Goal: Transaction & Acquisition: Book appointment/travel/reservation

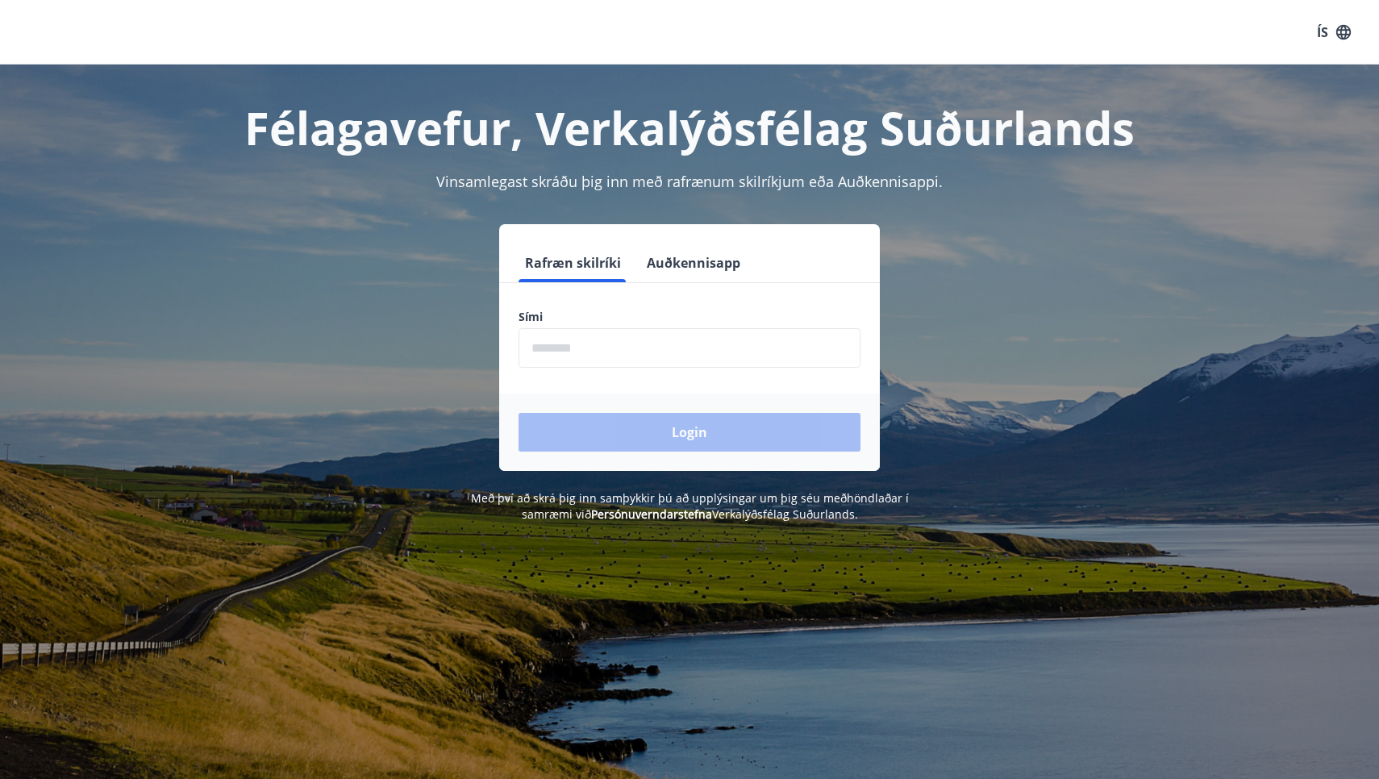
click at [659, 348] on input "phone" at bounding box center [690, 348] width 342 height 40
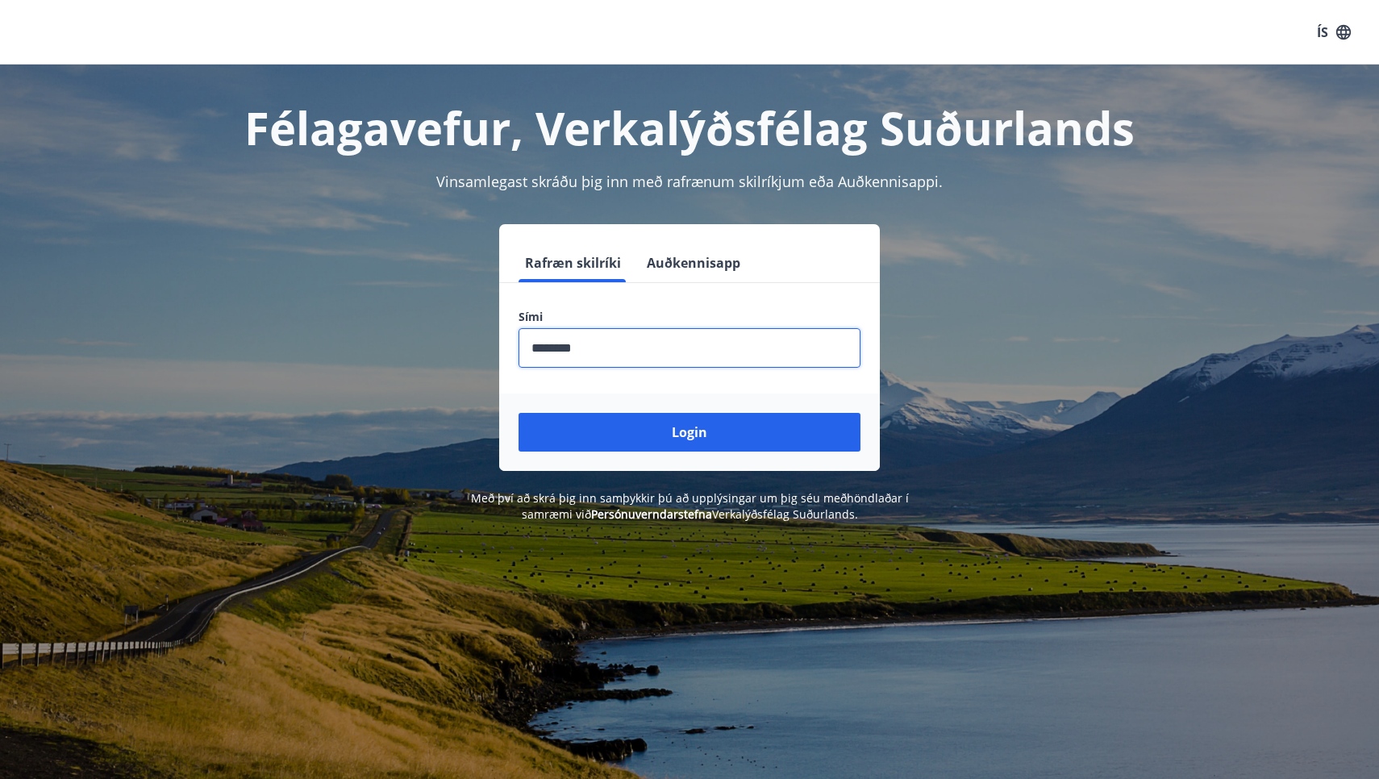
type input "********"
click at [690, 432] on button "Login" at bounding box center [690, 432] width 342 height 39
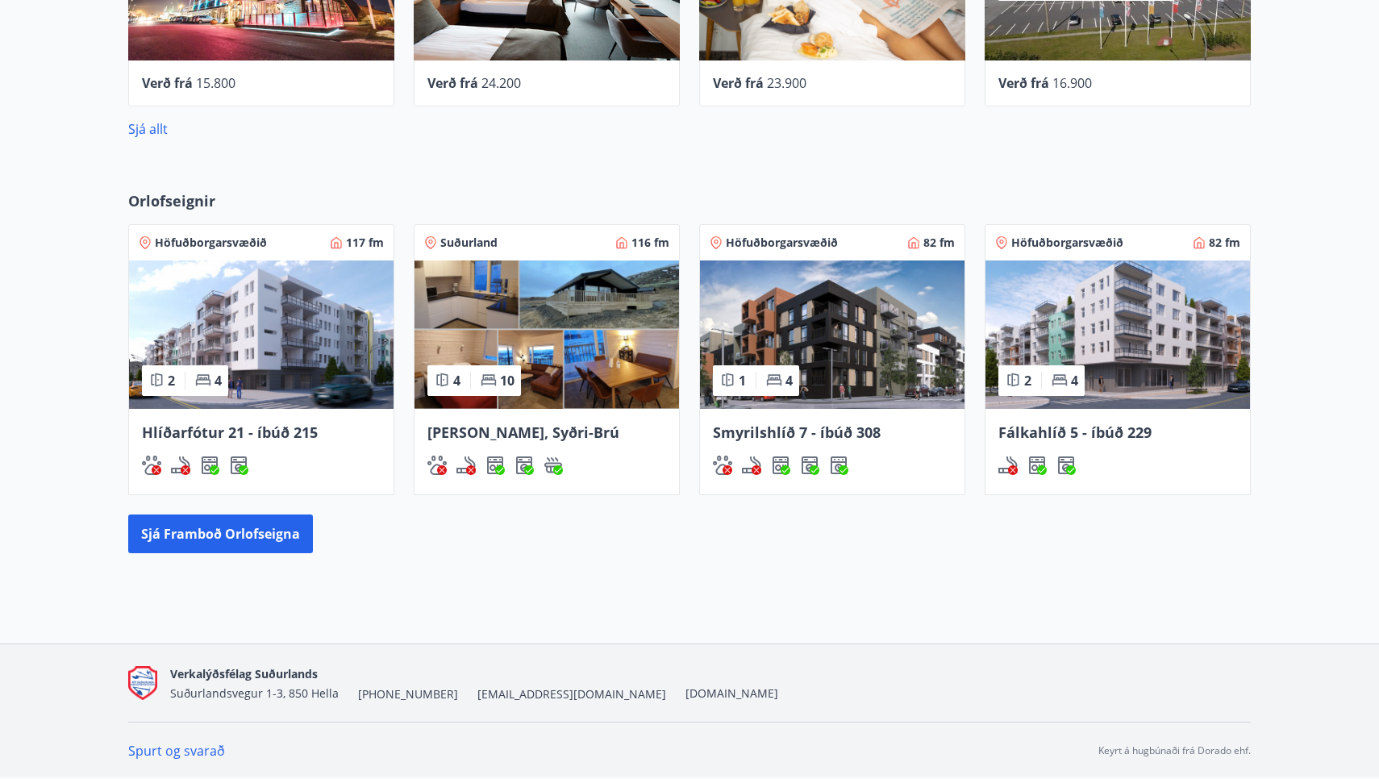
scroll to position [1134, 0]
click at [850, 346] on img at bounding box center [832, 334] width 265 height 148
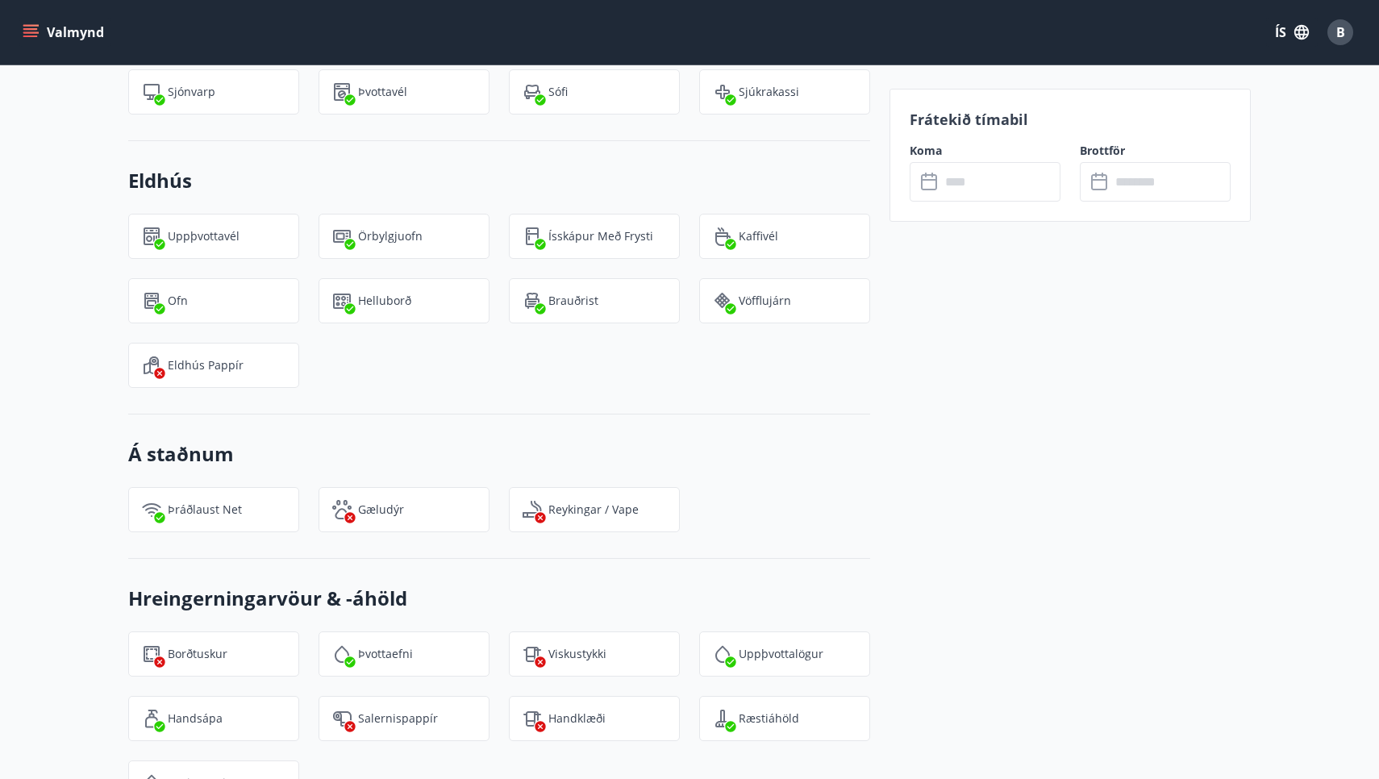
scroll to position [1225, 0]
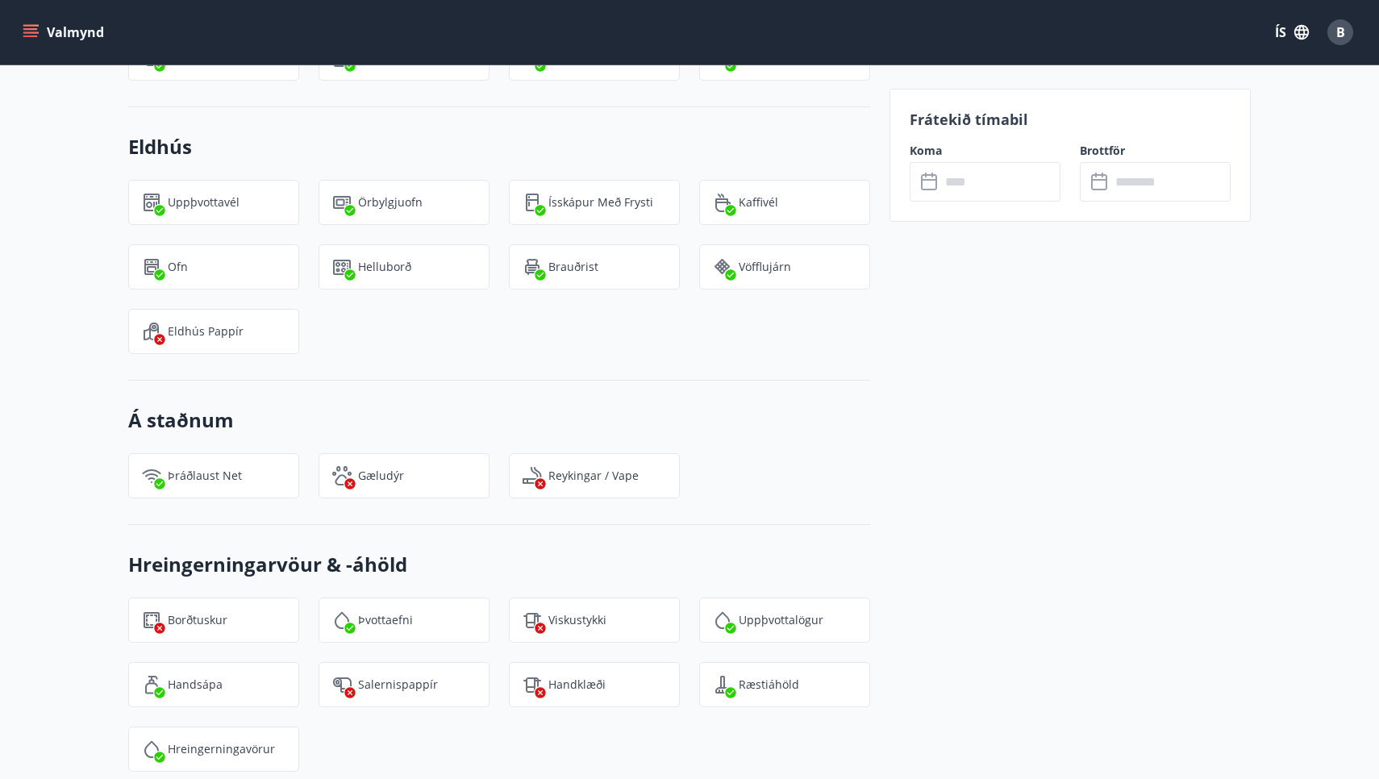
click at [984, 180] on input "text" at bounding box center [1000, 182] width 120 height 40
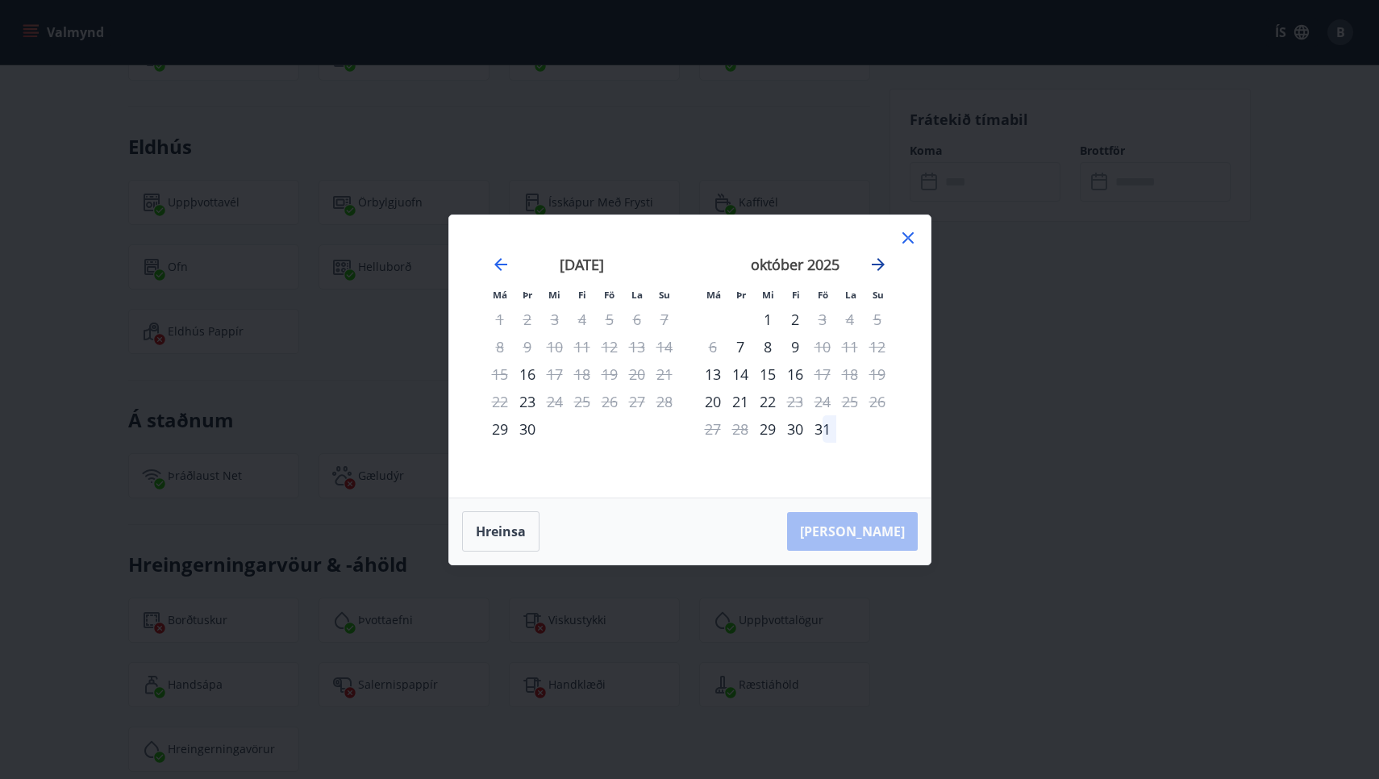
click at [877, 261] on icon "Move forward to switch to the next month." at bounding box center [878, 264] width 19 height 19
click at [877, 263] on icon "Move forward to switch to the next month." at bounding box center [878, 264] width 19 height 19
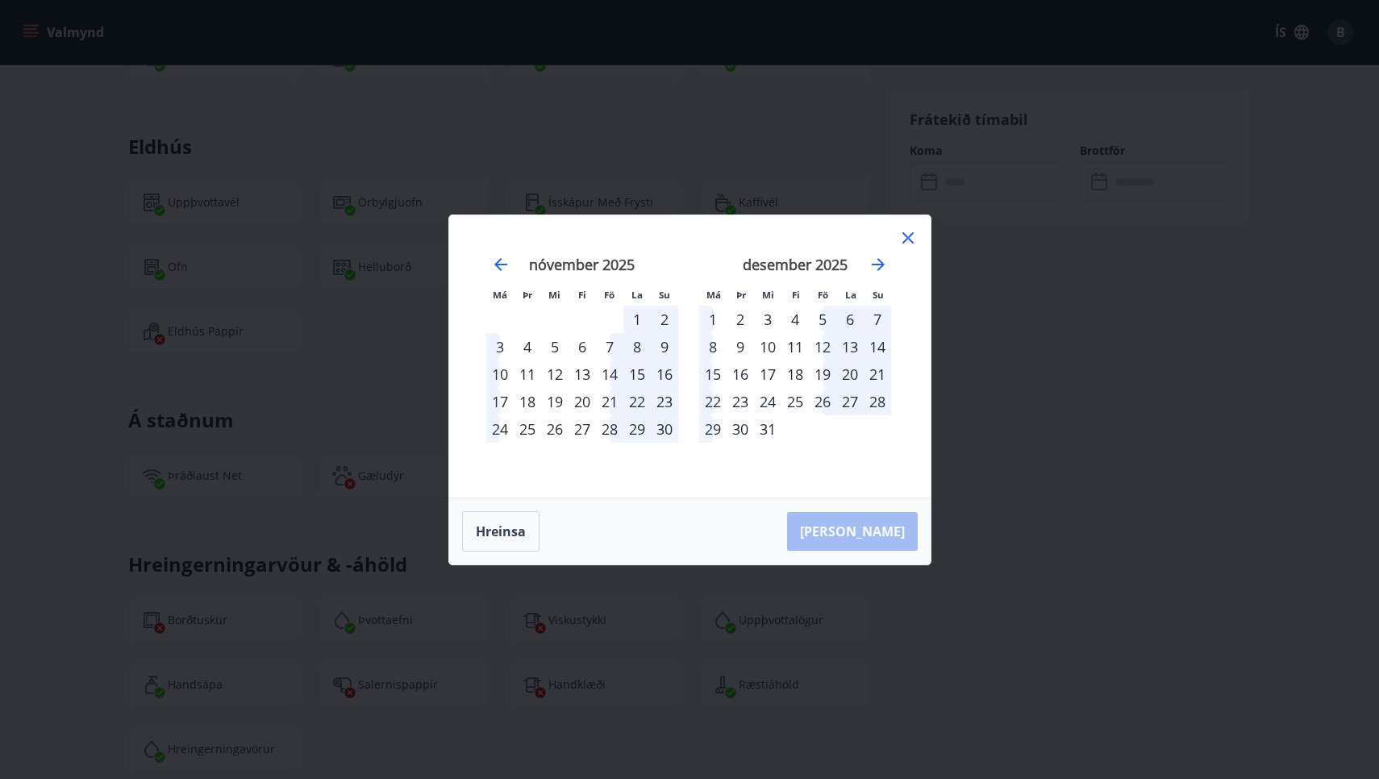
click at [740, 314] on div "2" at bounding box center [740, 319] width 27 height 27
click at [765, 316] on div "3" at bounding box center [767, 319] width 27 height 27
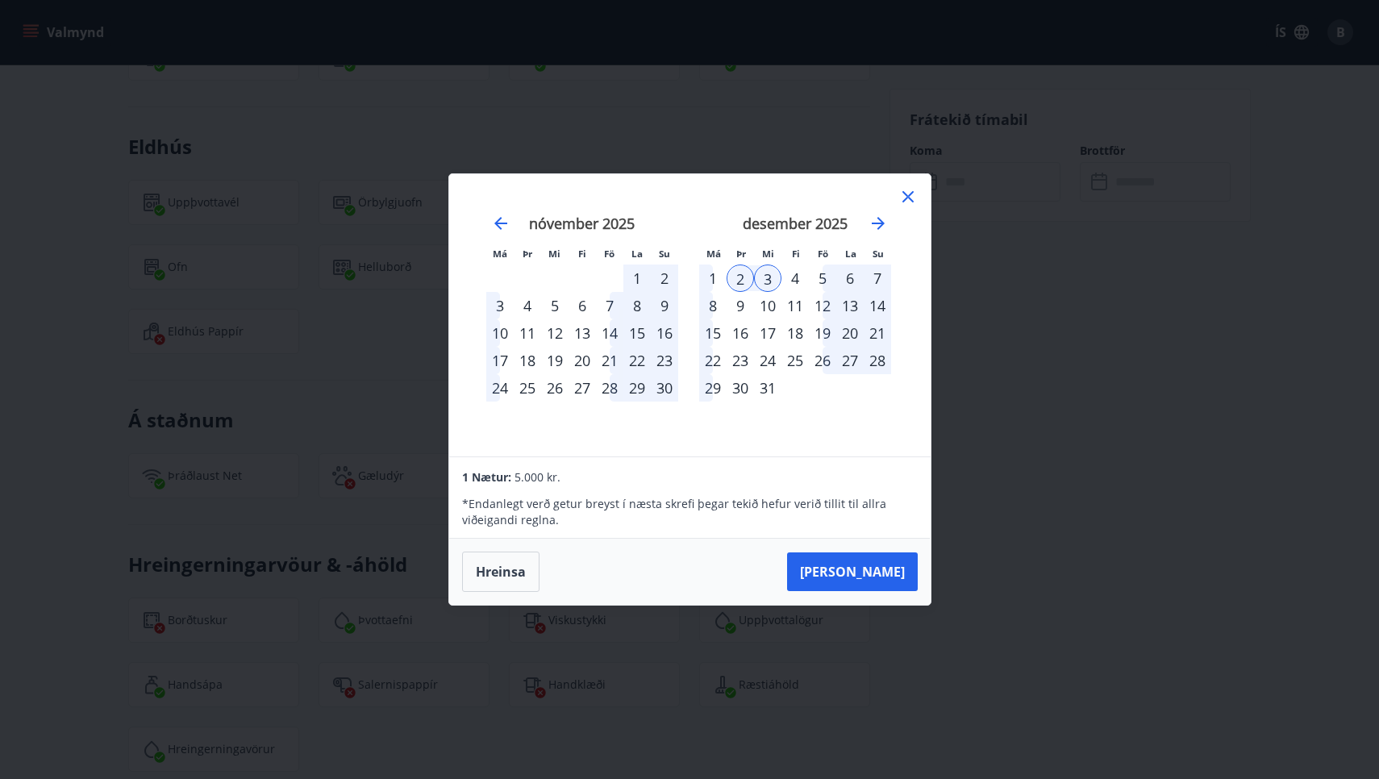
click at [908, 194] on icon at bounding box center [907, 196] width 19 height 19
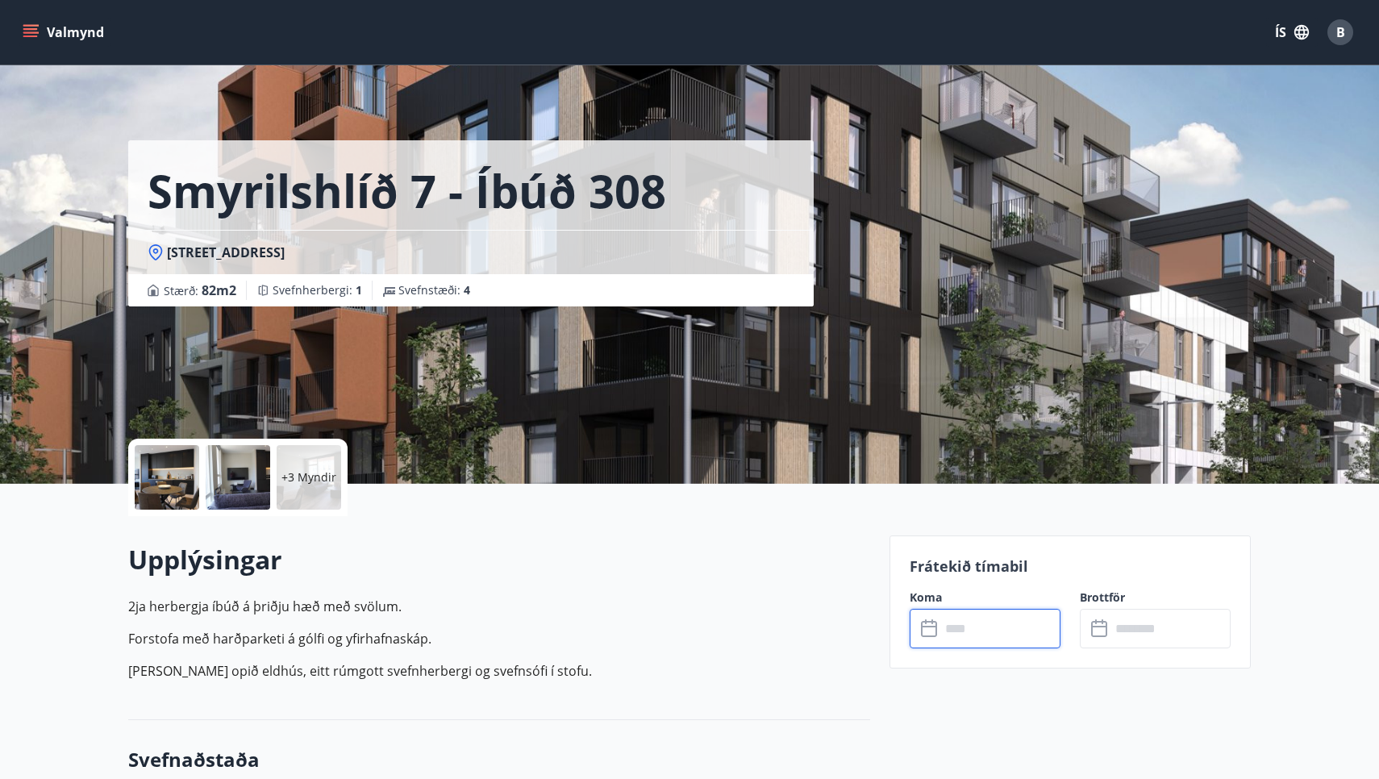
scroll to position [0, 0]
click at [162, 478] on div at bounding box center [167, 477] width 65 height 65
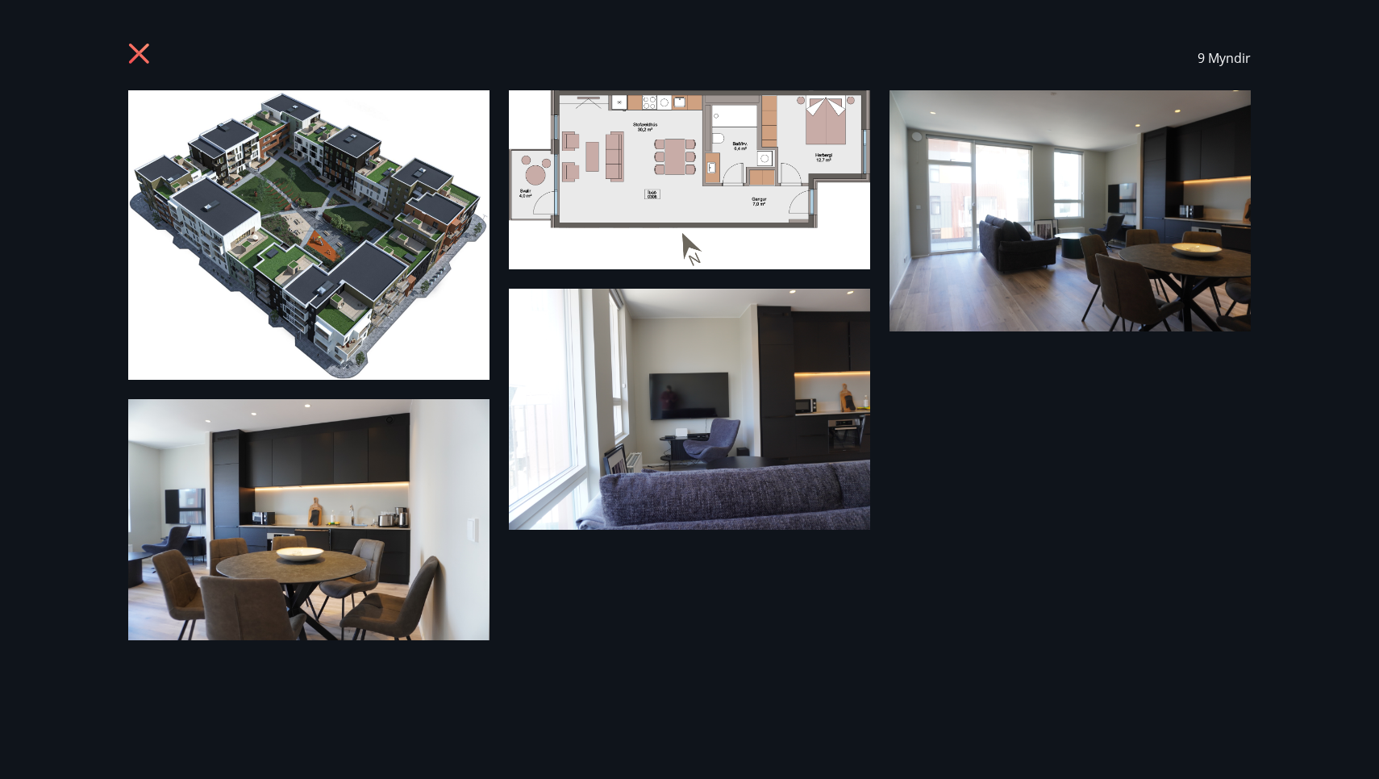
click at [135, 56] on icon at bounding box center [139, 54] width 20 height 20
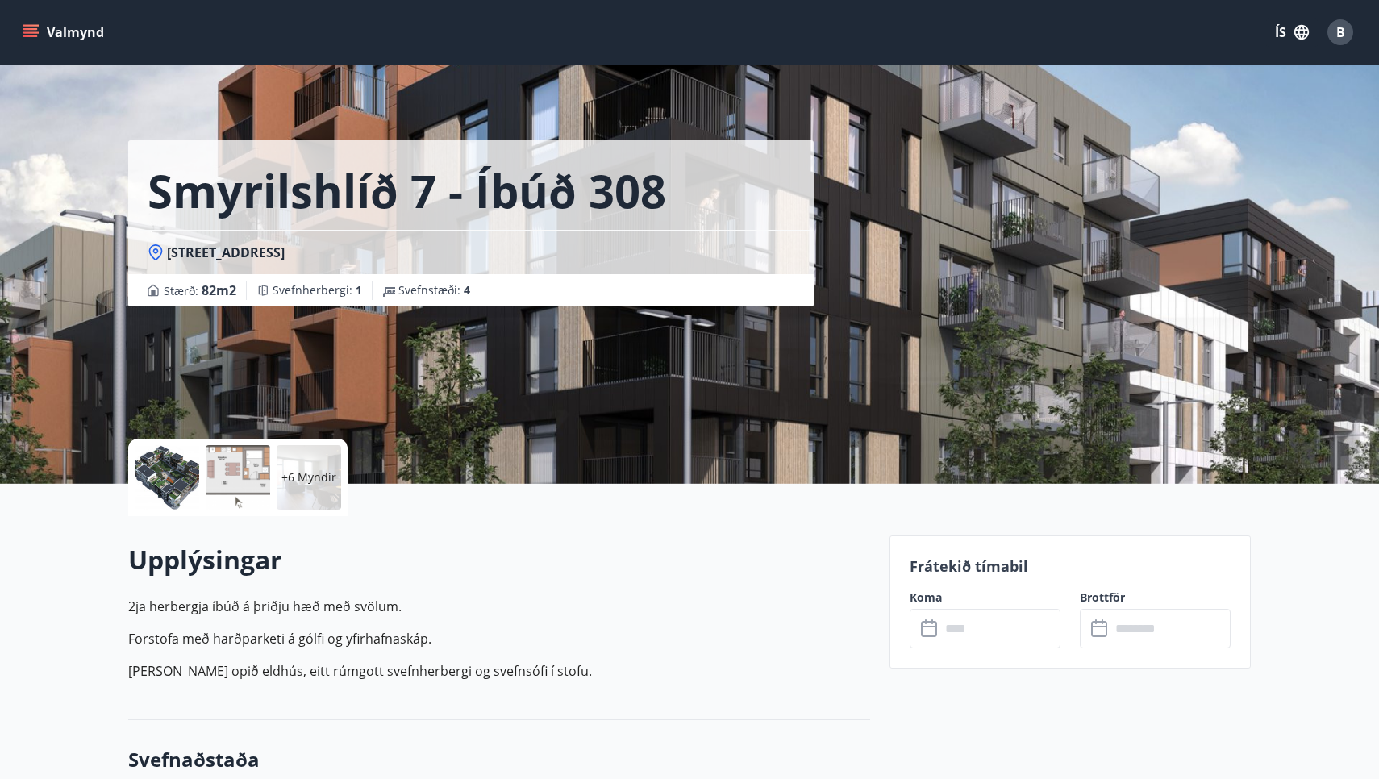
scroll to position [1098, 0]
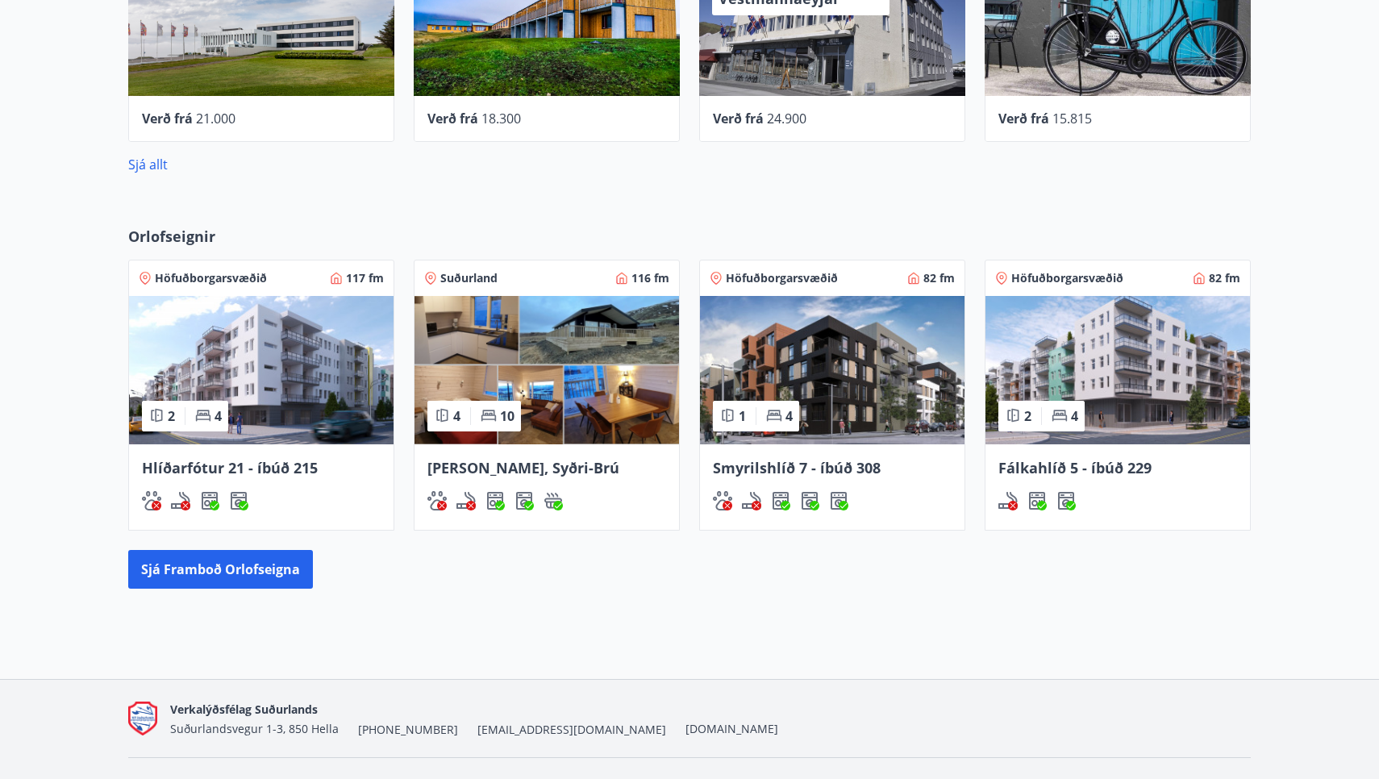
click at [1107, 365] on img at bounding box center [1118, 370] width 265 height 148
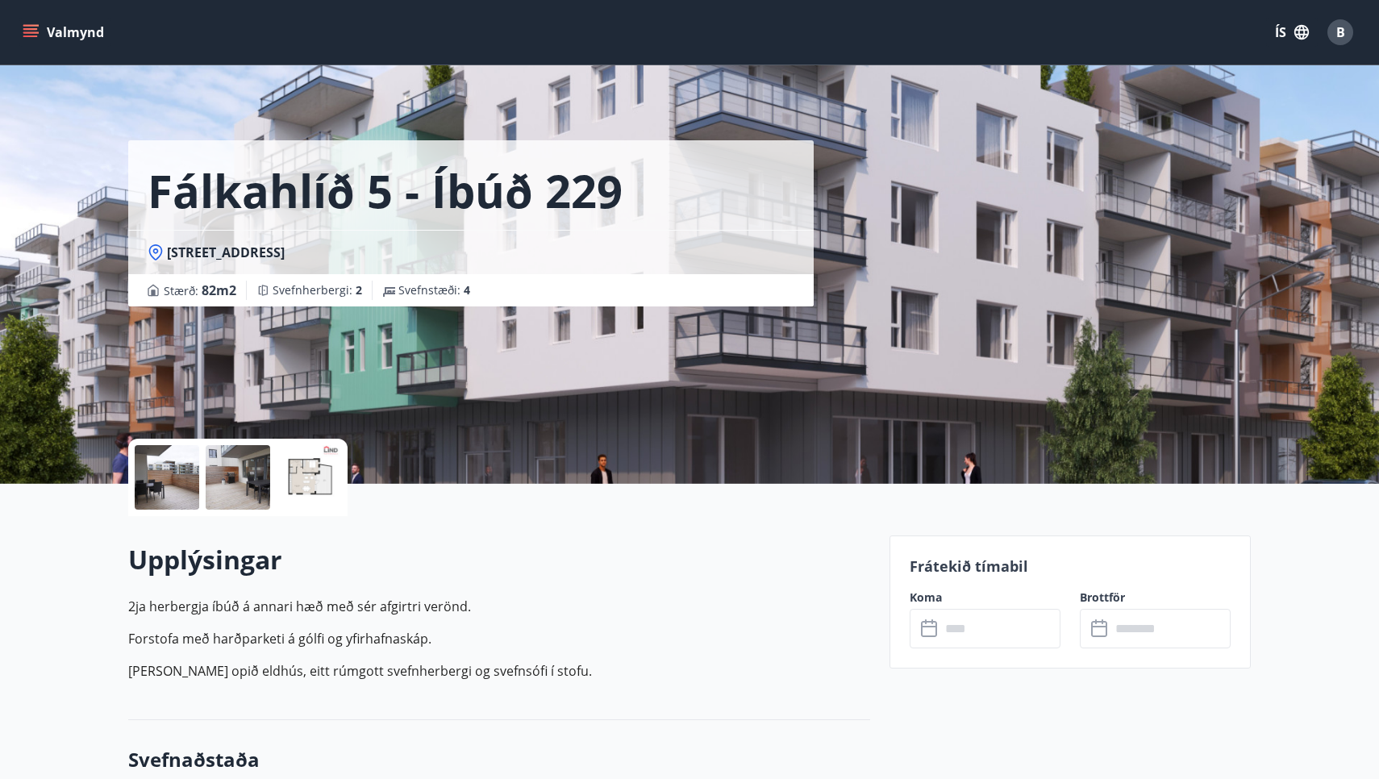
click at [177, 482] on div at bounding box center [167, 477] width 65 height 65
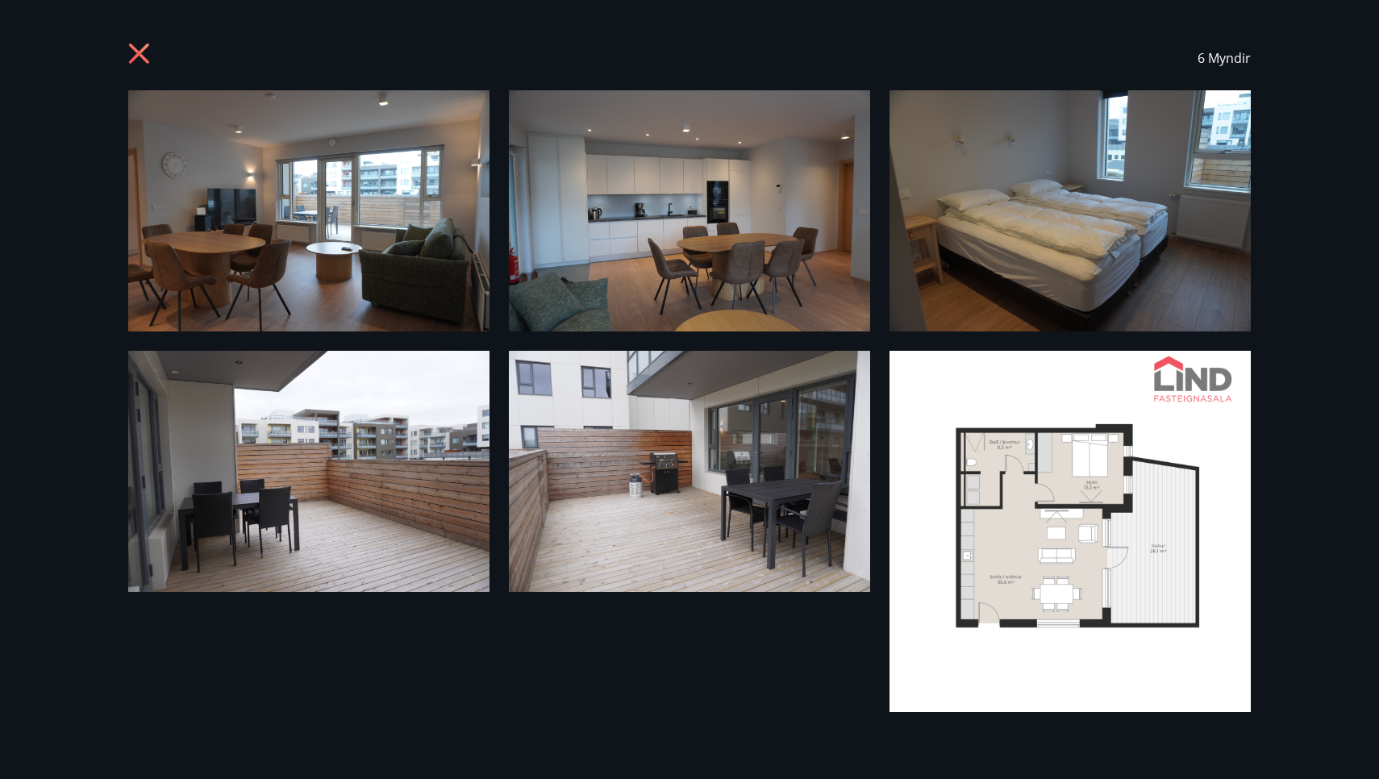
click at [141, 52] on icon at bounding box center [139, 54] width 20 height 20
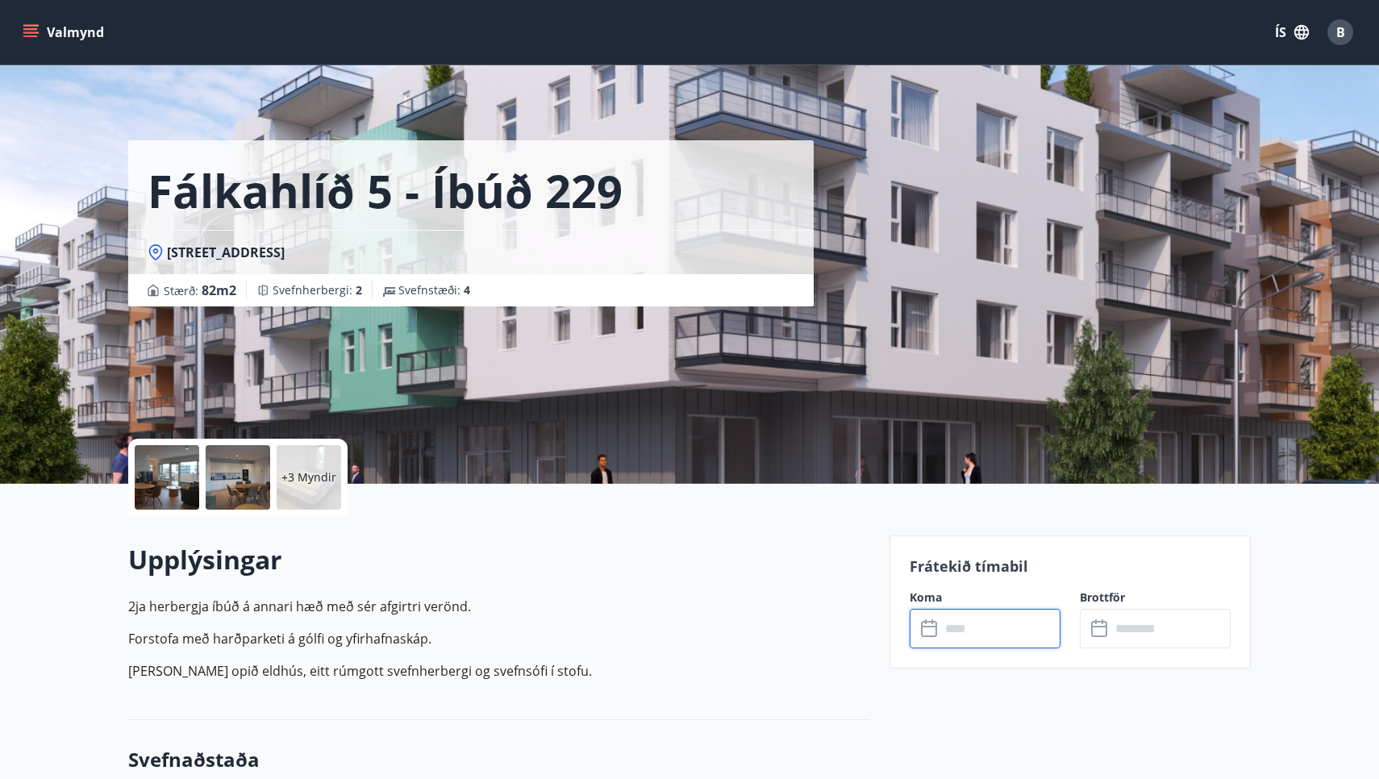
click at [985, 631] on input "text" at bounding box center [1000, 629] width 120 height 40
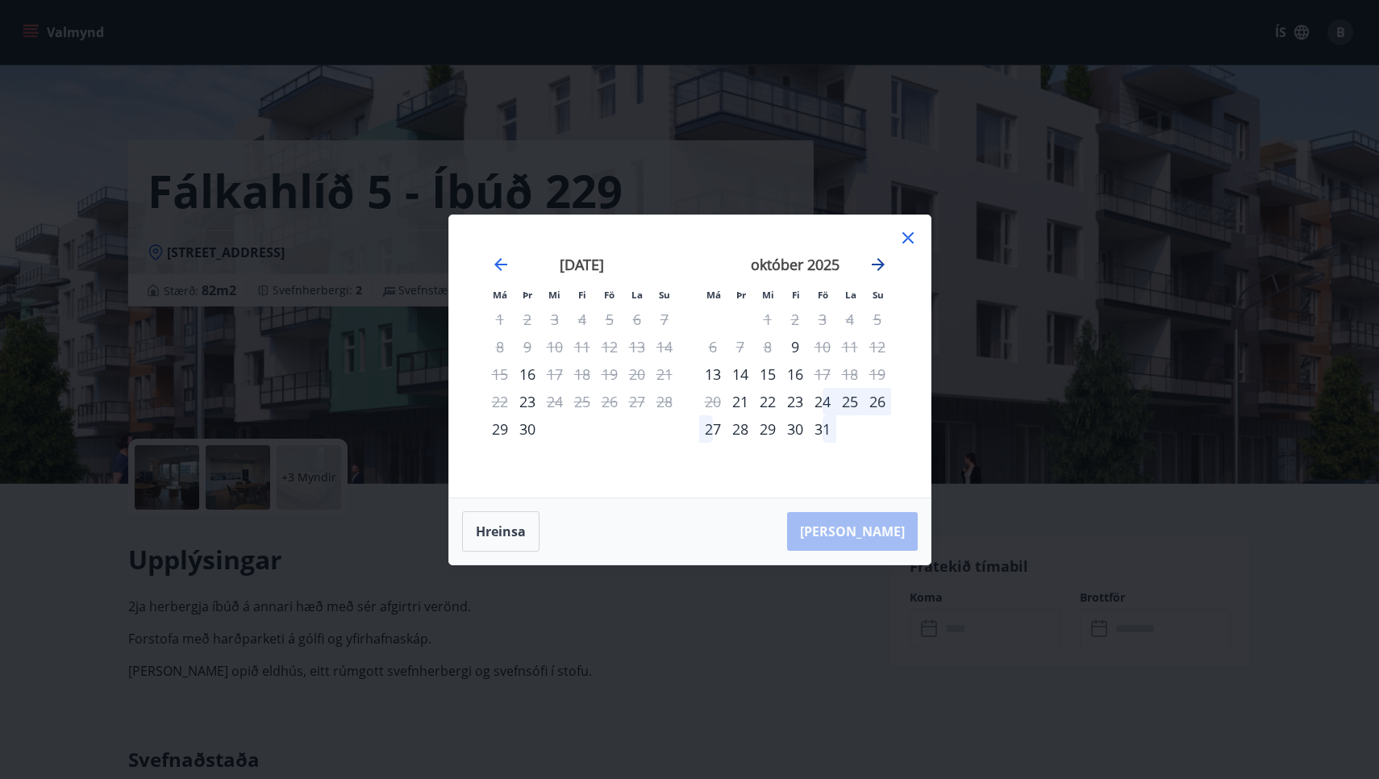
click at [882, 261] on icon "Move forward to switch to the next month." at bounding box center [878, 264] width 19 height 19
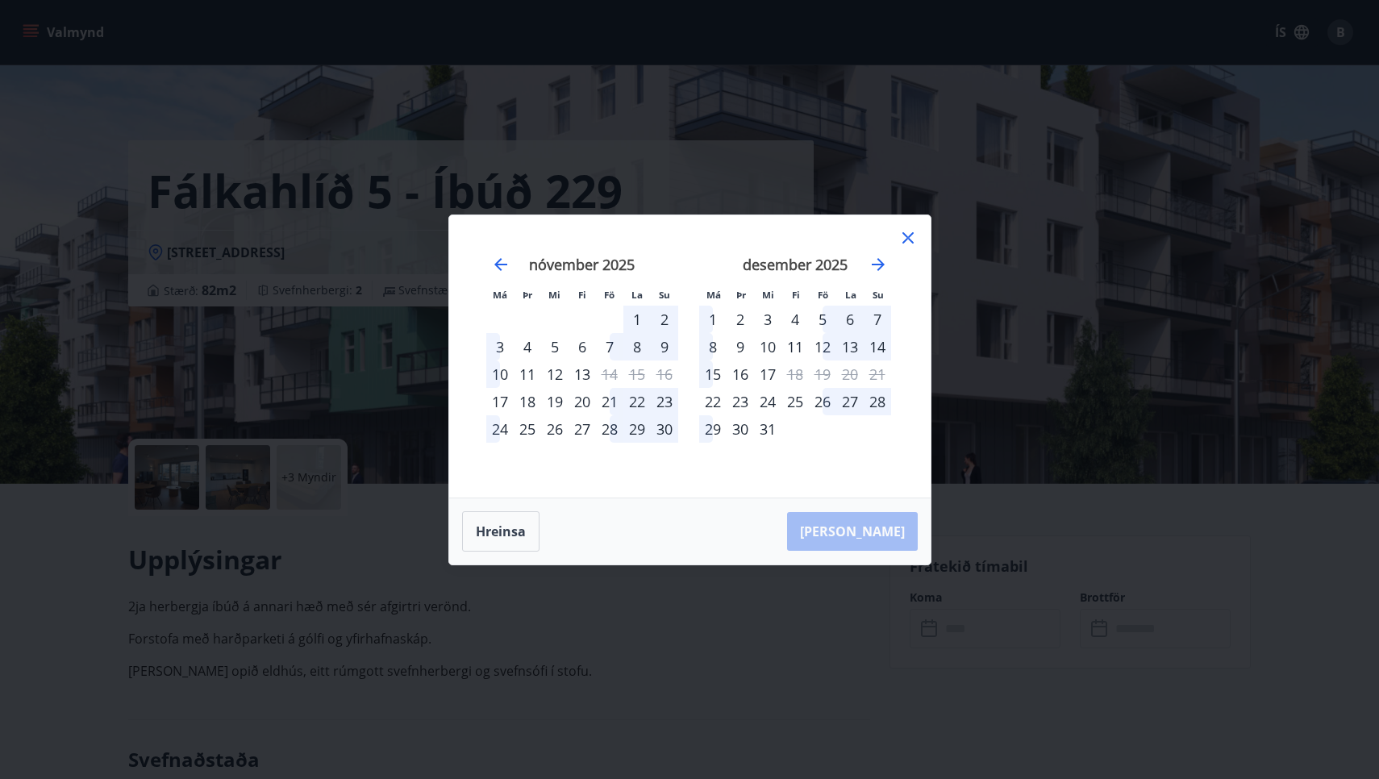
click at [740, 317] on div "2" at bounding box center [740, 319] width 27 height 27
click at [766, 315] on div "3" at bounding box center [767, 319] width 27 height 27
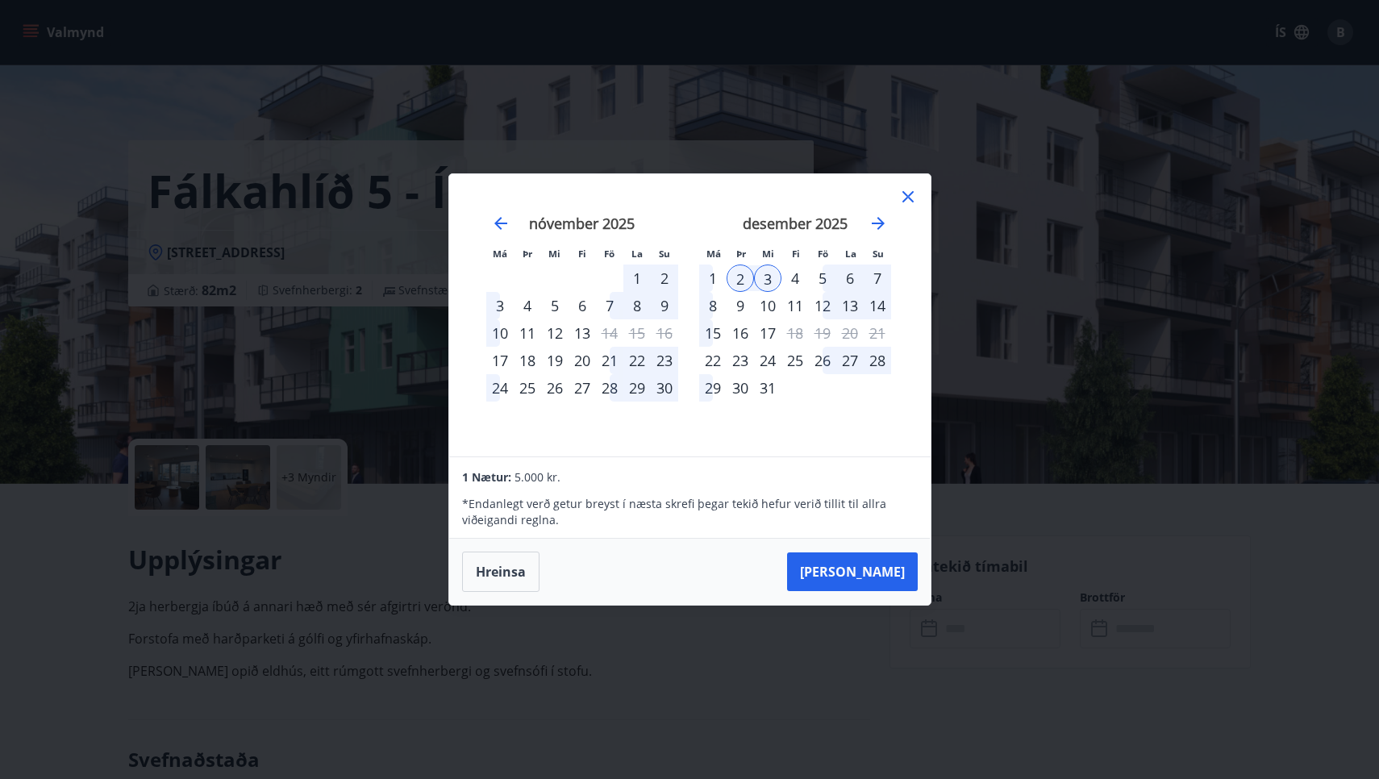
click at [903, 191] on icon at bounding box center [907, 196] width 19 height 19
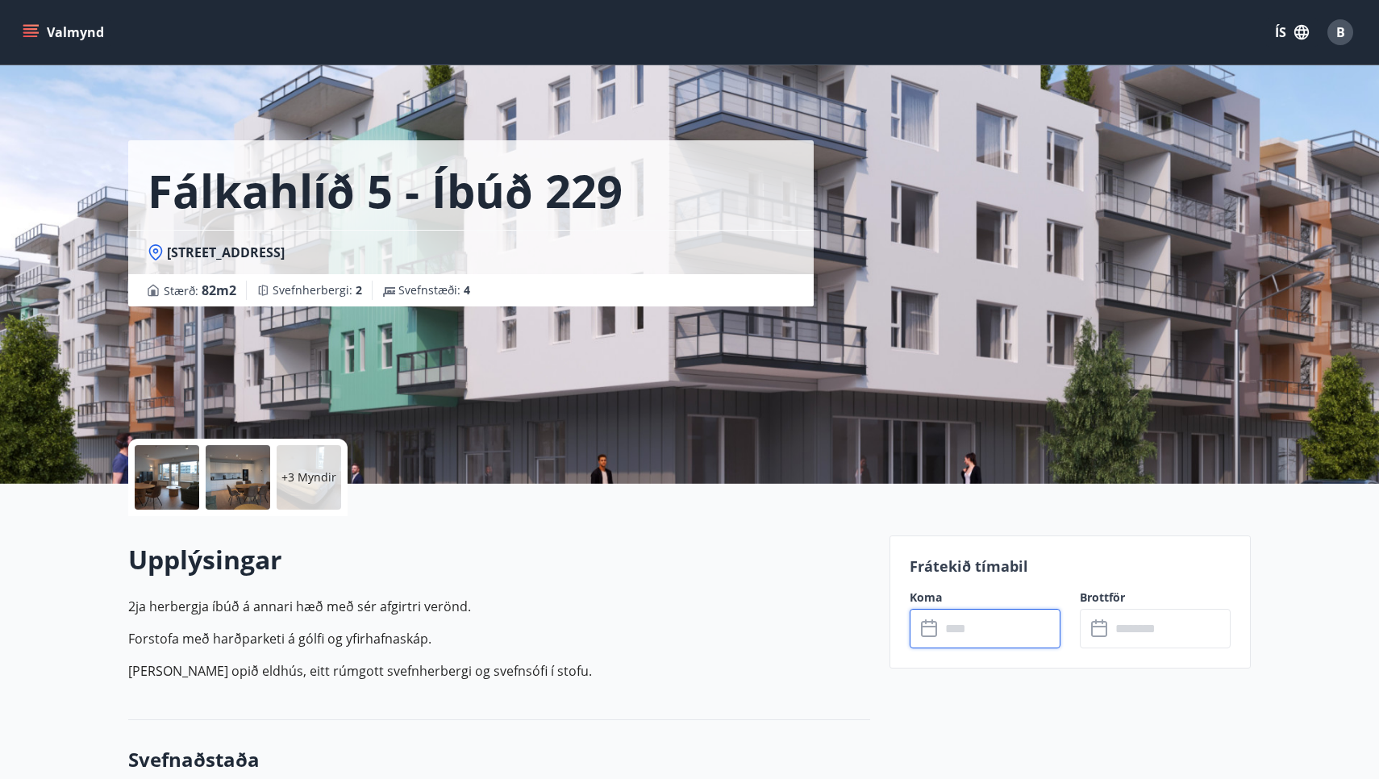
click at [162, 484] on div at bounding box center [167, 477] width 65 height 65
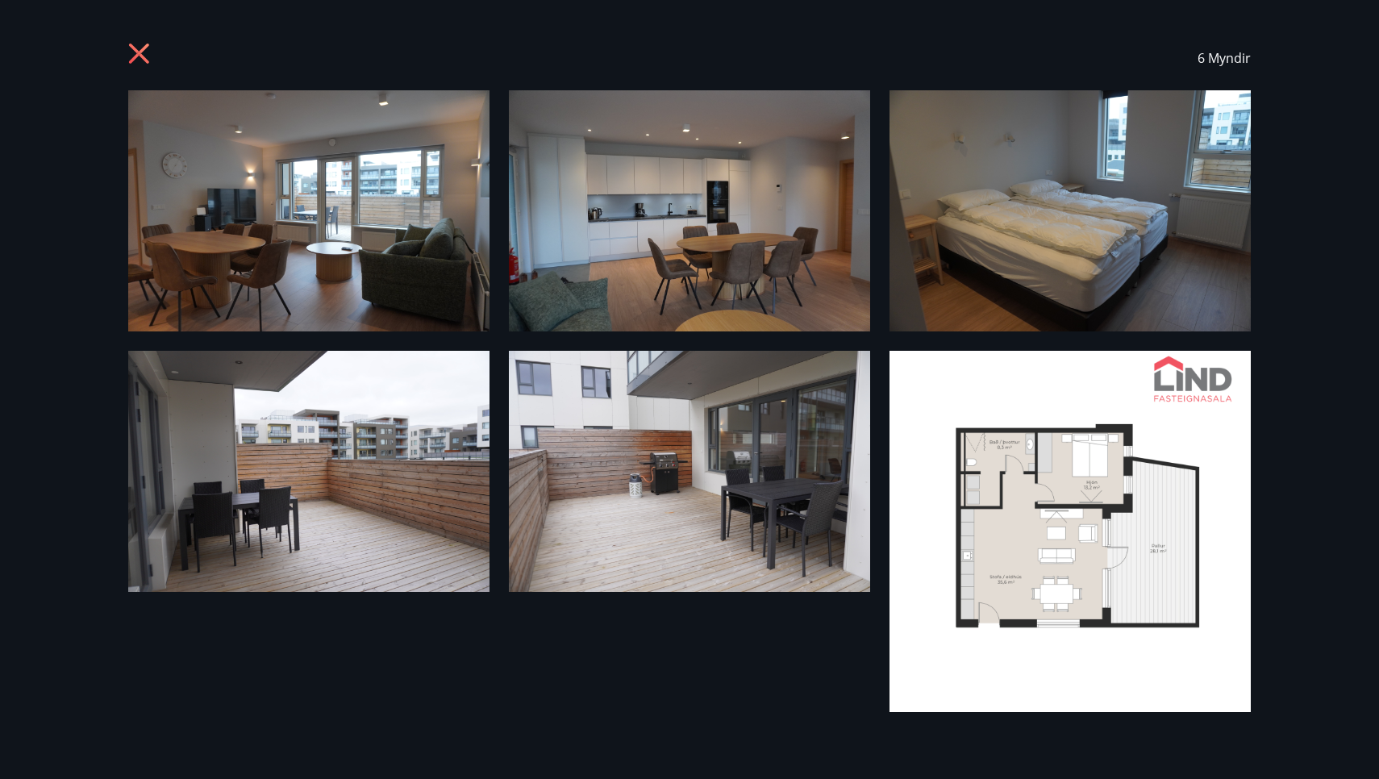
click at [142, 53] on icon at bounding box center [141, 56] width 26 height 26
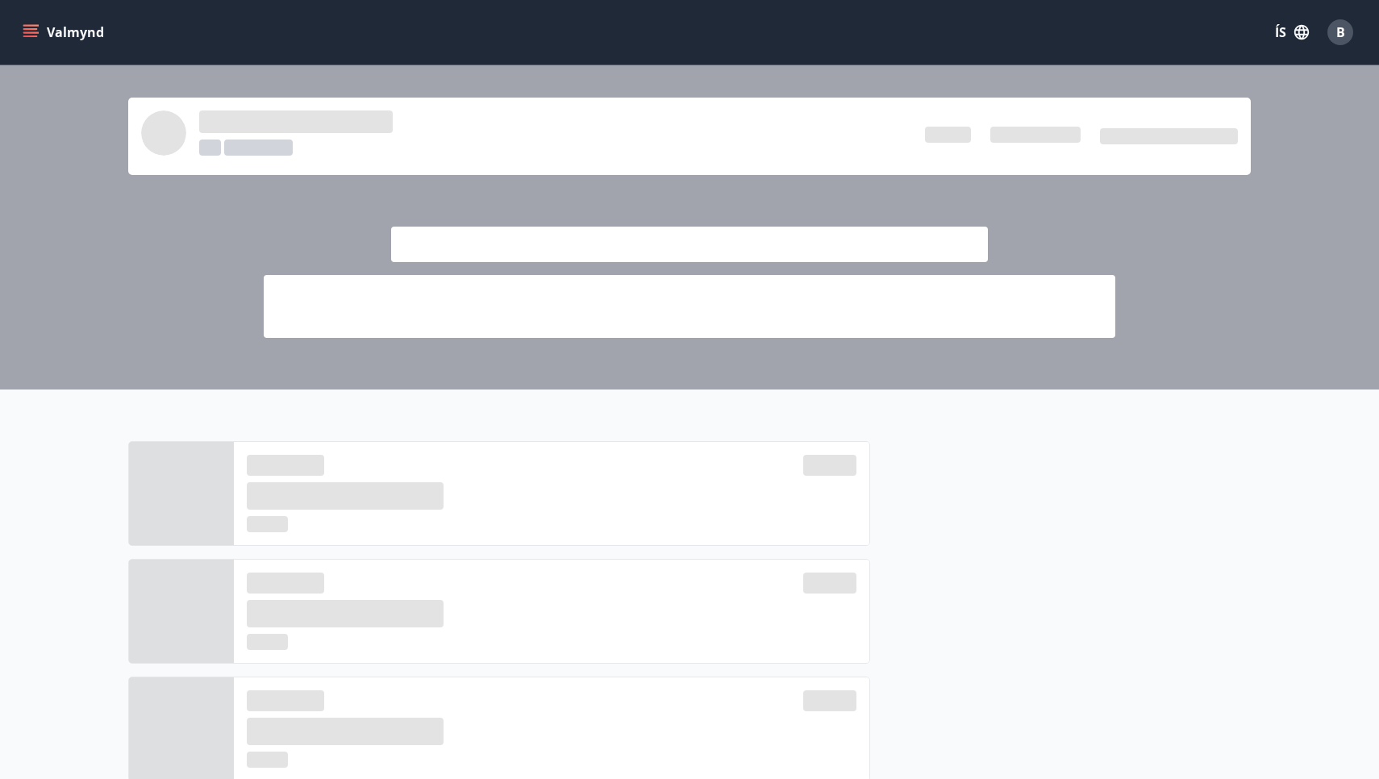
scroll to position [1098, 0]
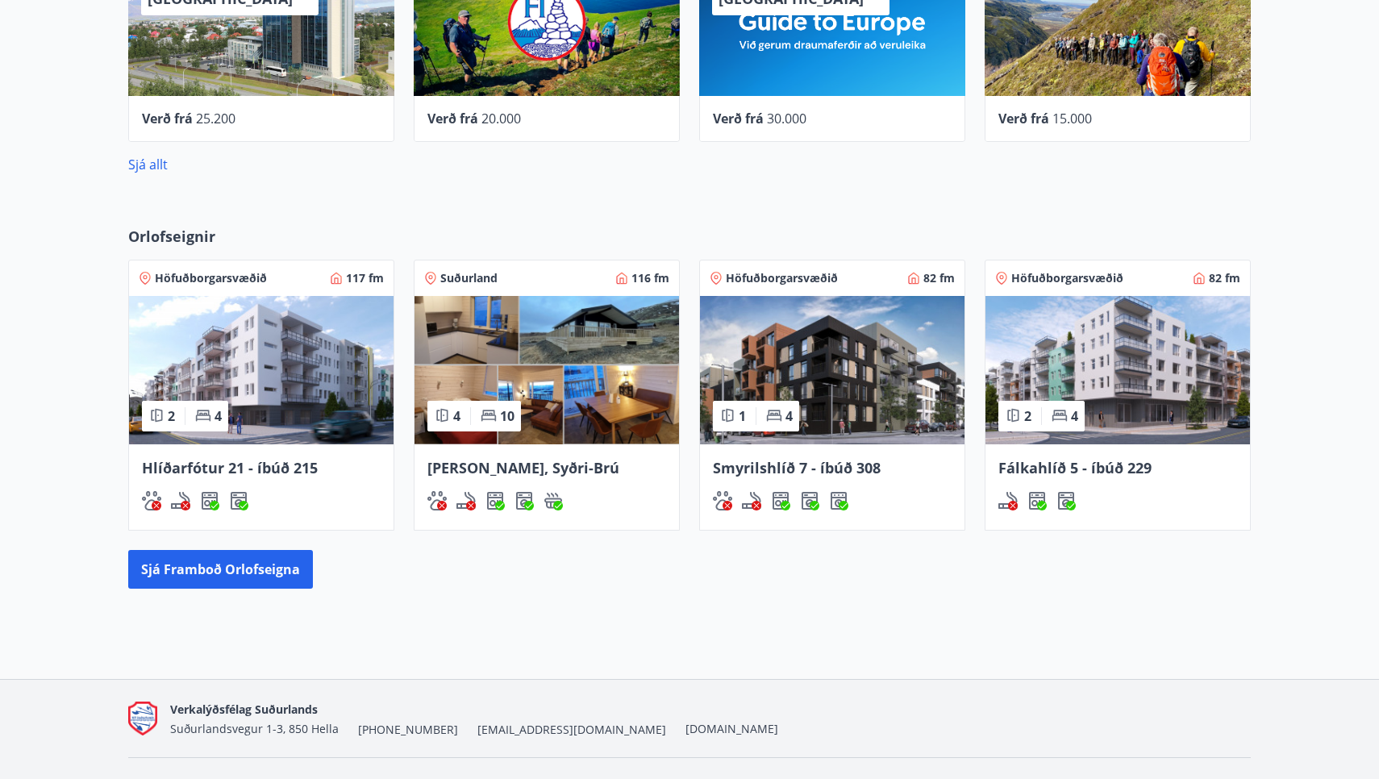
click at [854, 383] on img at bounding box center [832, 370] width 265 height 148
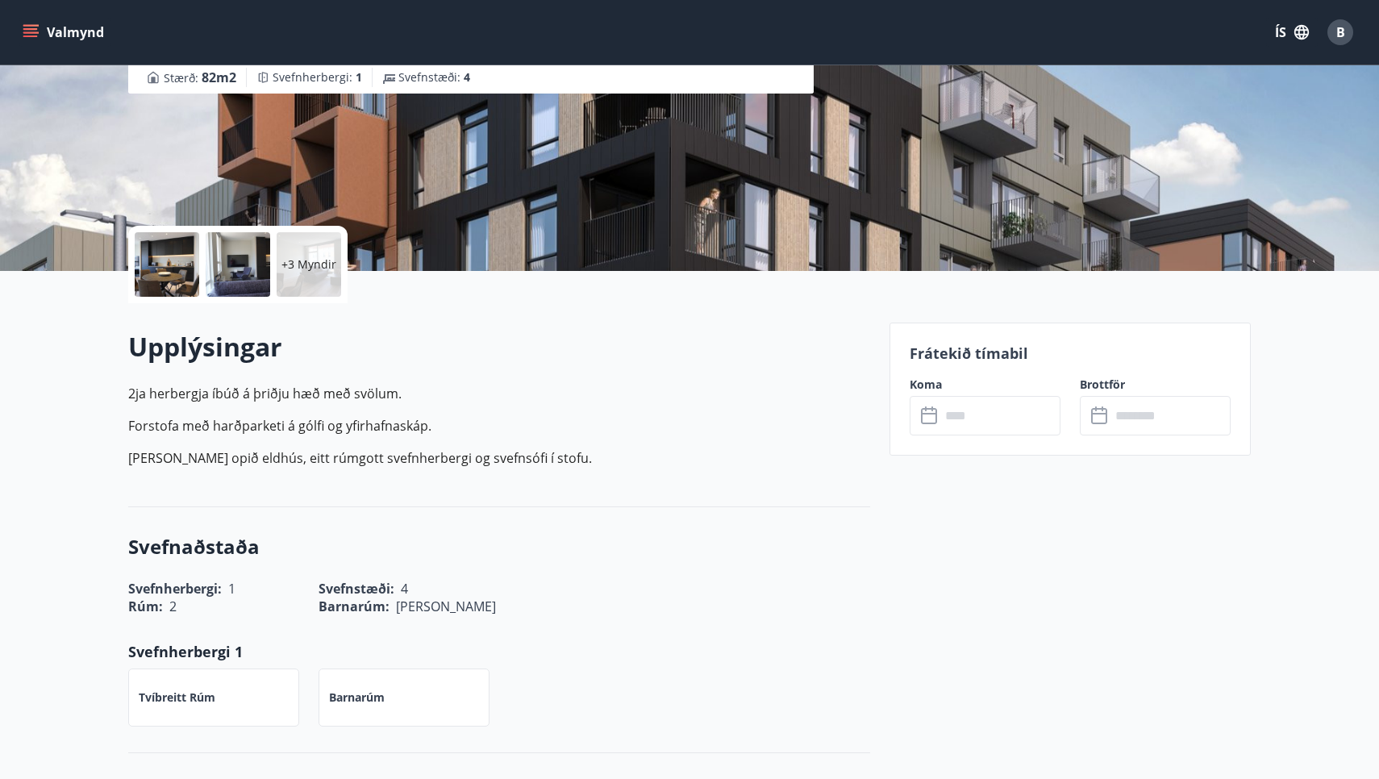
scroll to position [242, 0]
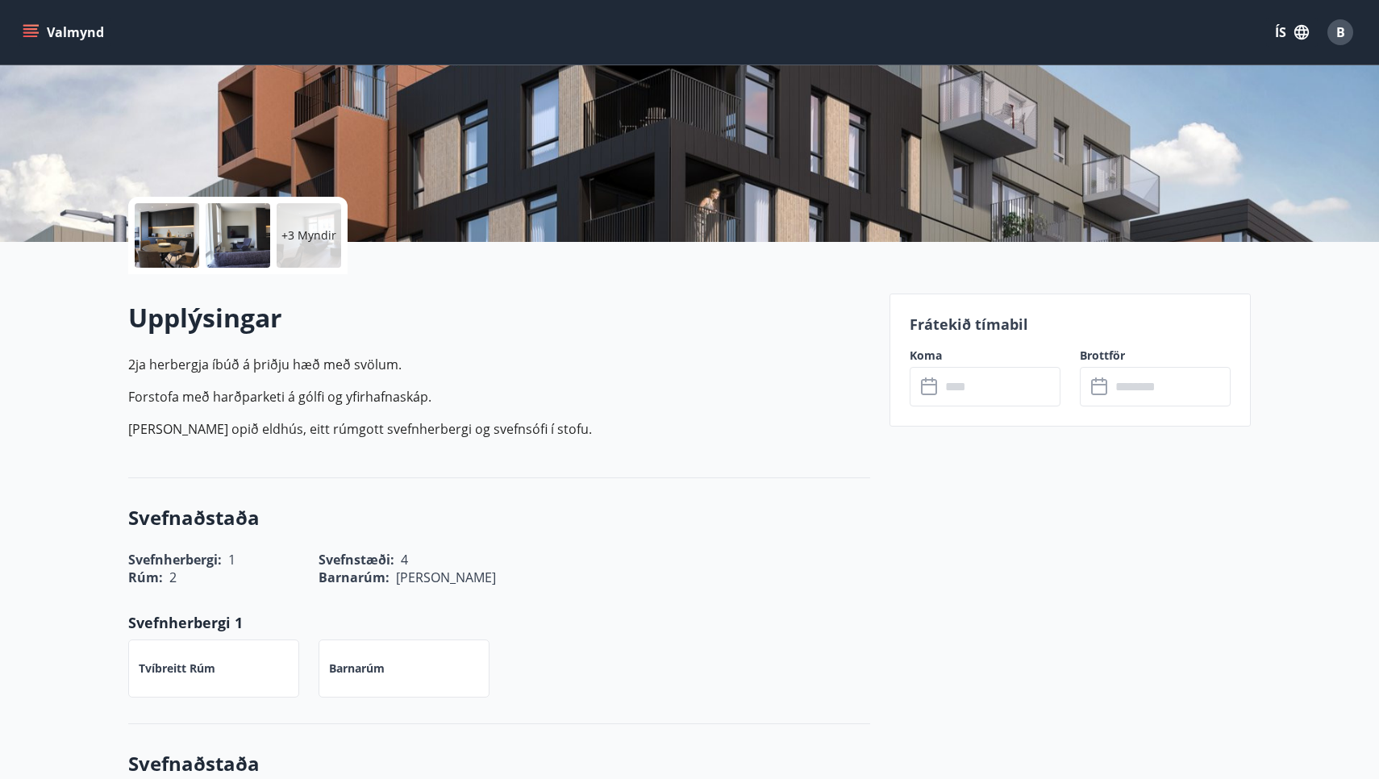
click at [177, 235] on div at bounding box center [167, 235] width 65 height 65
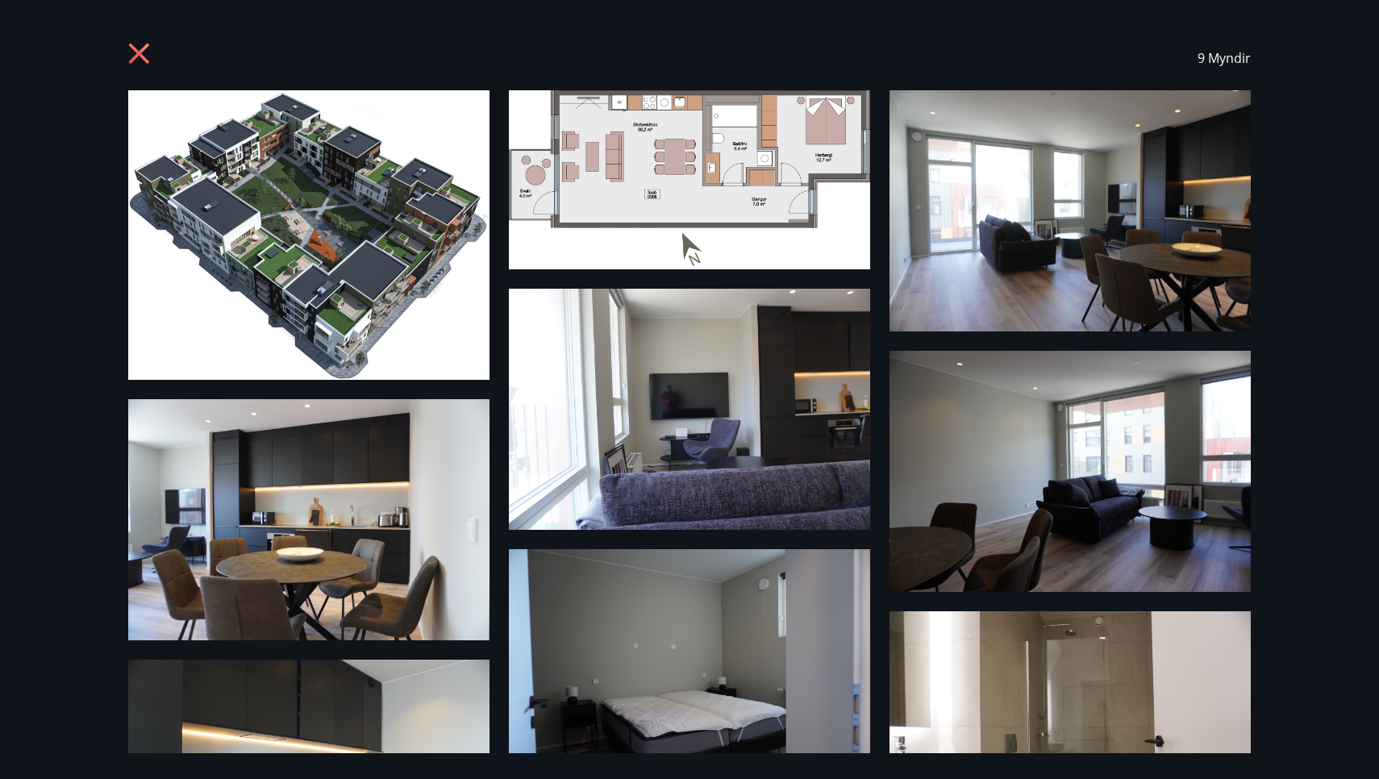
scroll to position [0, 0]
click at [135, 51] on icon at bounding box center [139, 54] width 20 height 20
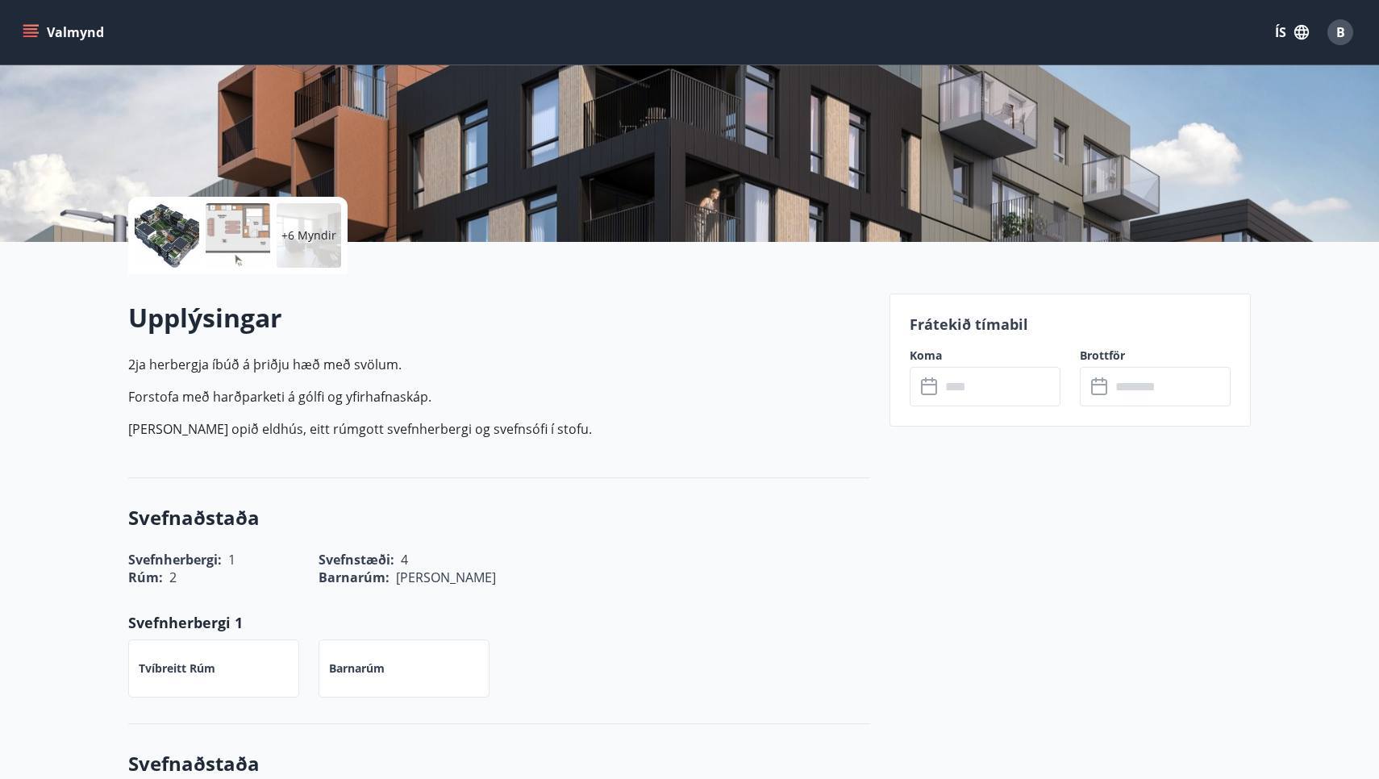
scroll to position [1098, 0]
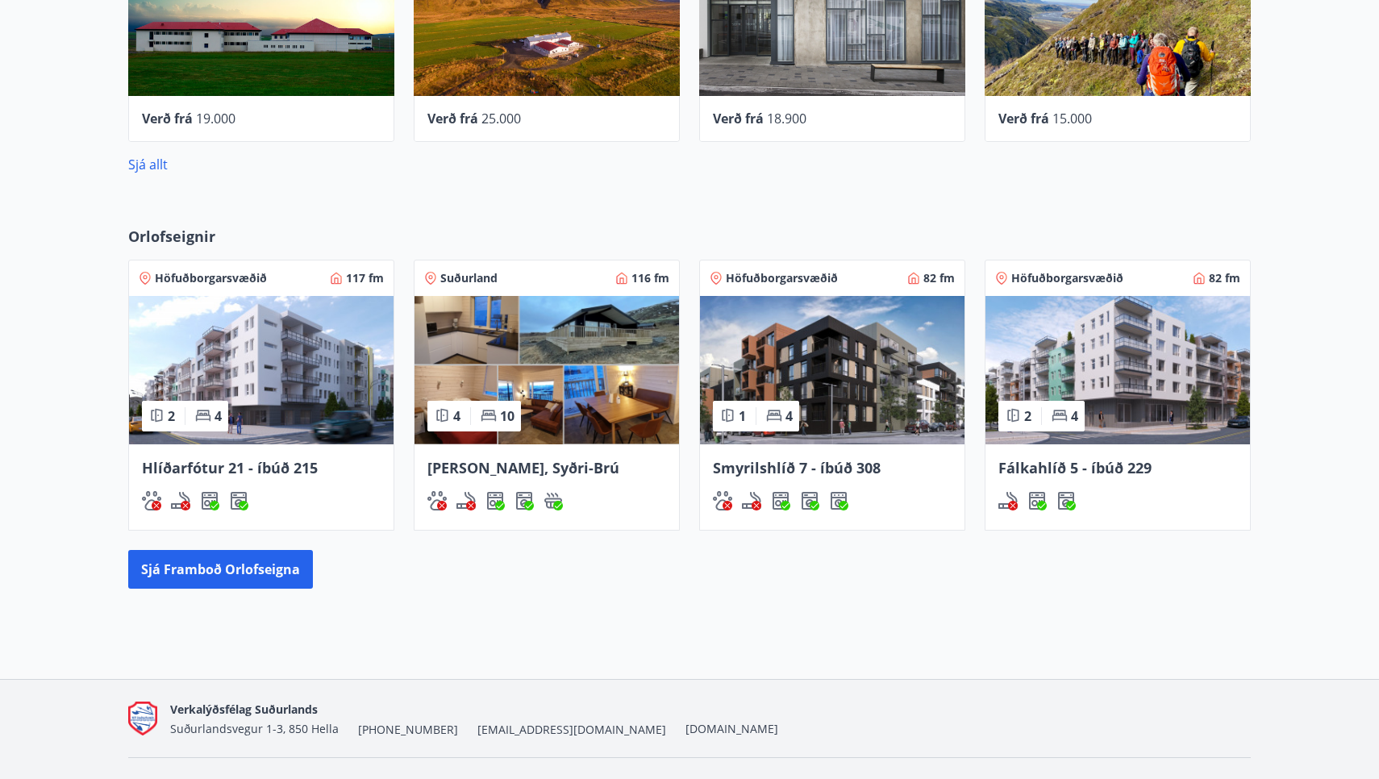
click at [271, 465] on span "Hlíðarfótur 21 - íbúð 215" at bounding box center [230, 467] width 176 height 19
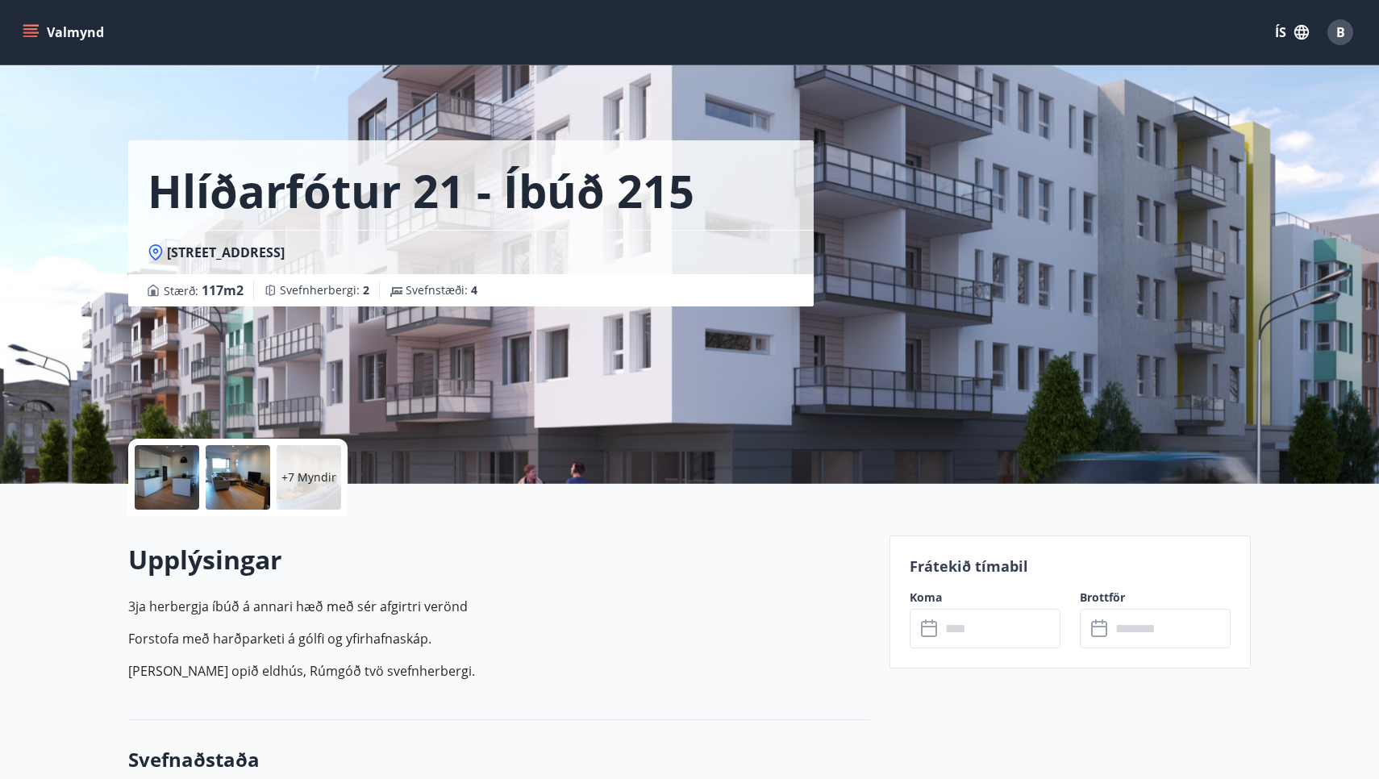
click at [155, 468] on div at bounding box center [167, 477] width 65 height 65
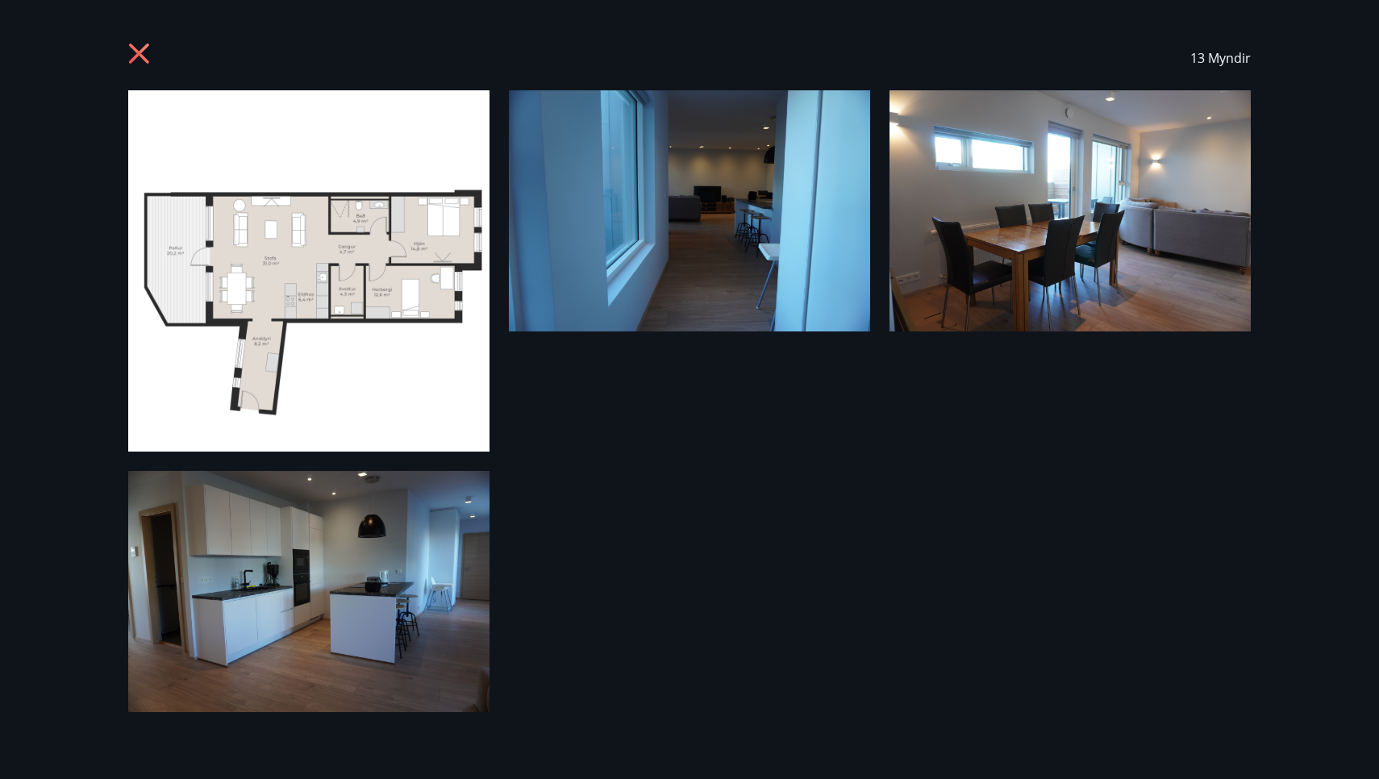
click at [143, 52] on icon at bounding box center [139, 54] width 20 height 20
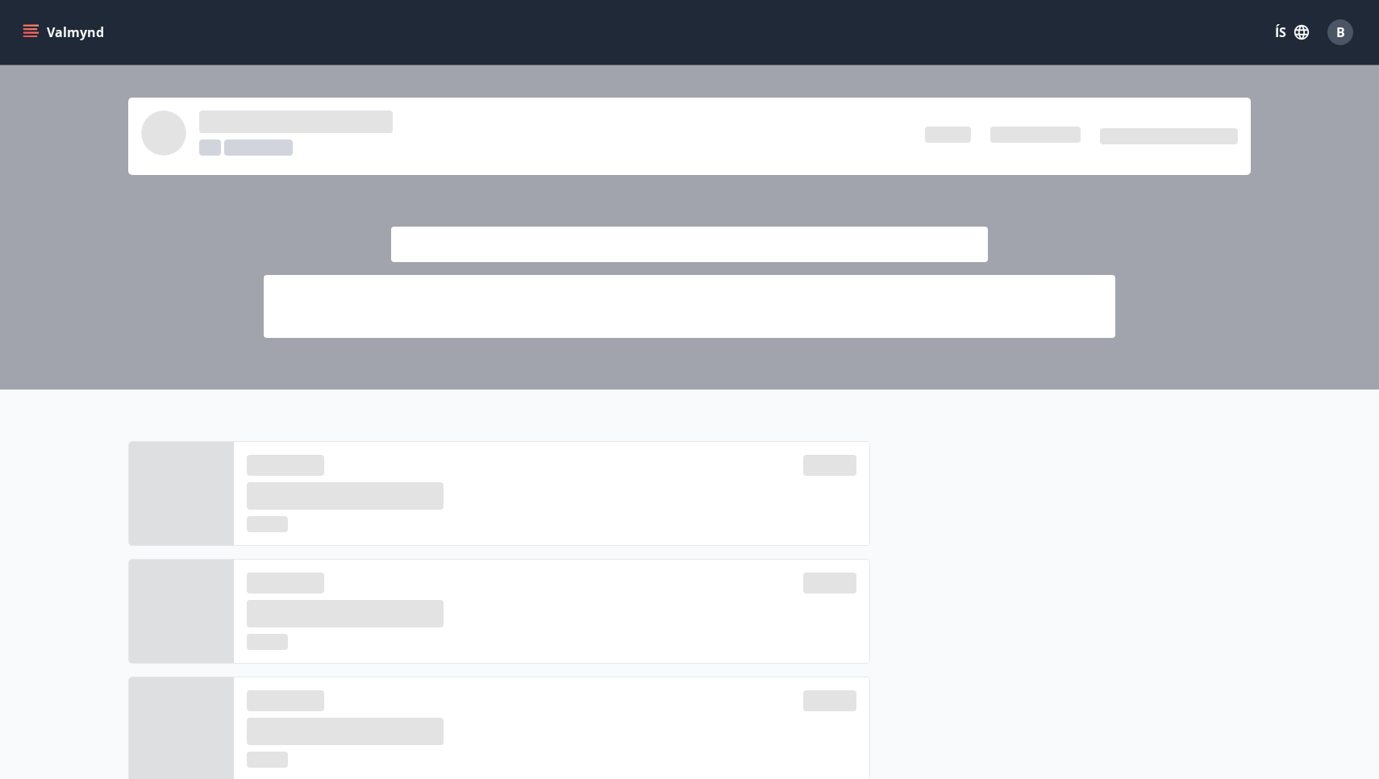
scroll to position [1098, 0]
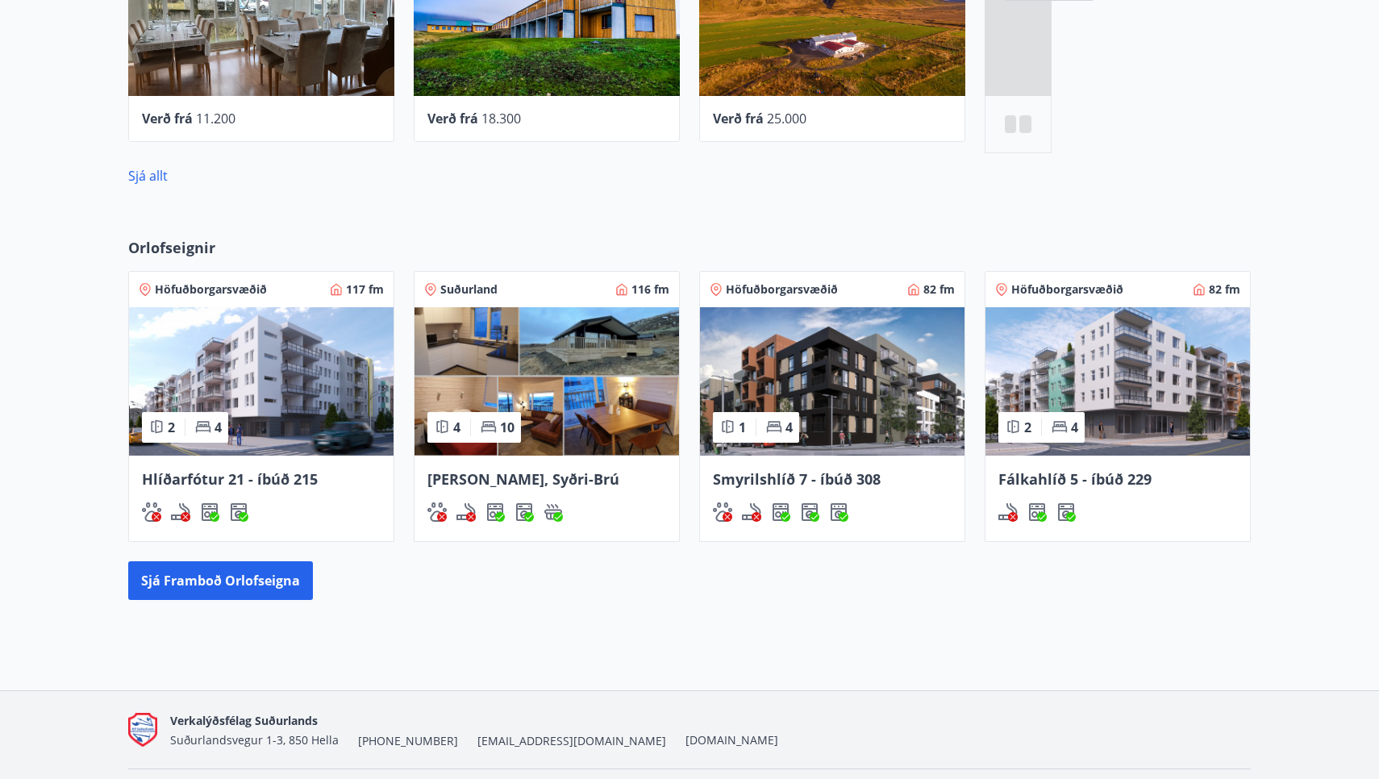
click at [1045, 475] on span "Fálkahlíð 5 - íbúð 229" at bounding box center [1074, 478] width 153 height 19
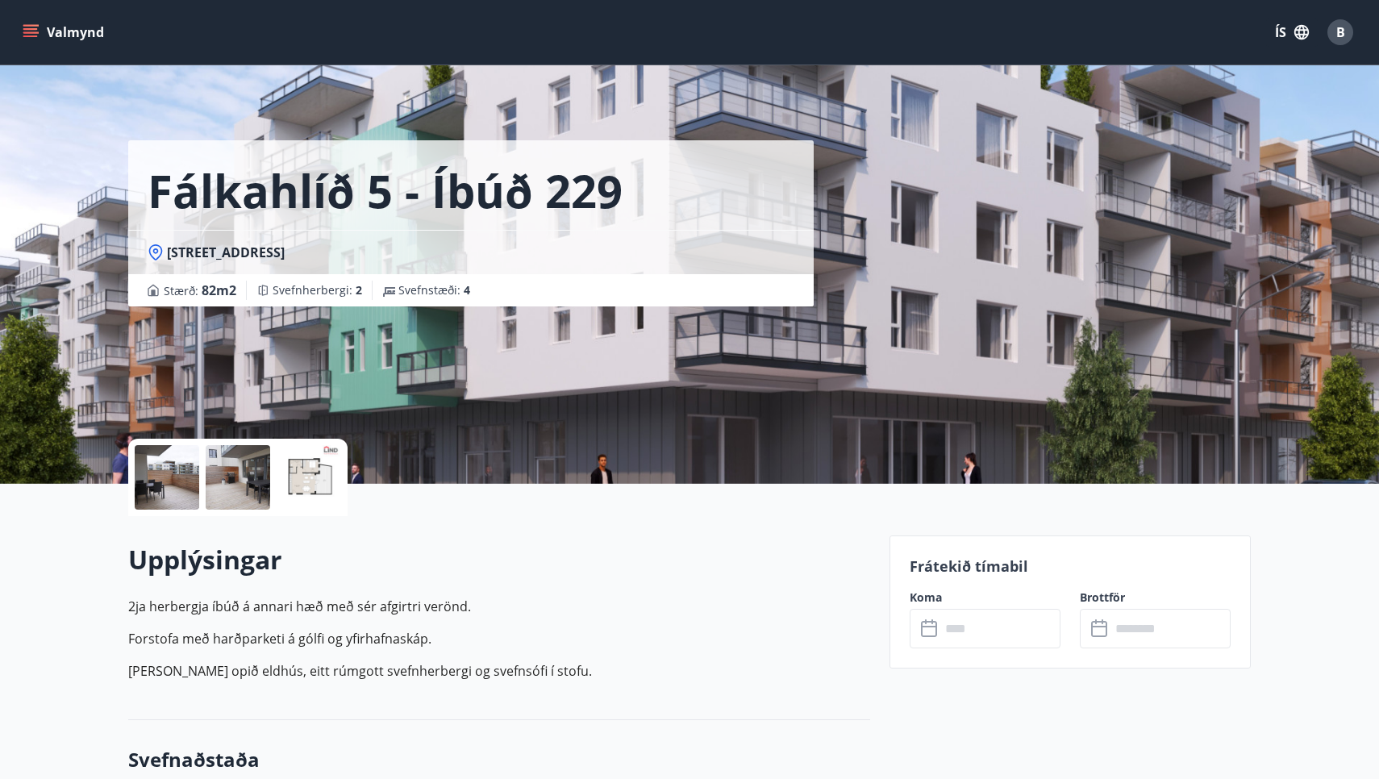
click at [169, 482] on div at bounding box center [167, 477] width 65 height 65
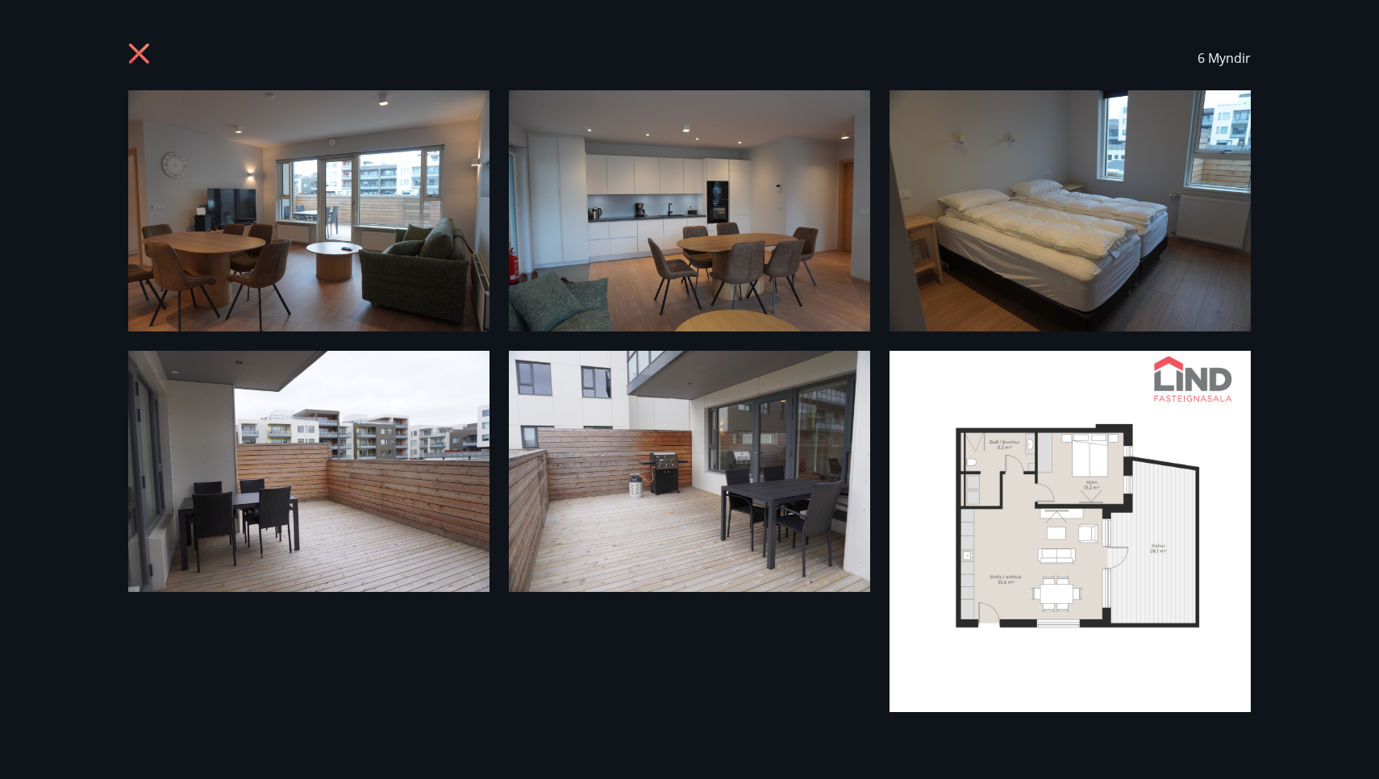
click at [144, 56] on icon at bounding box center [139, 54] width 20 height 20
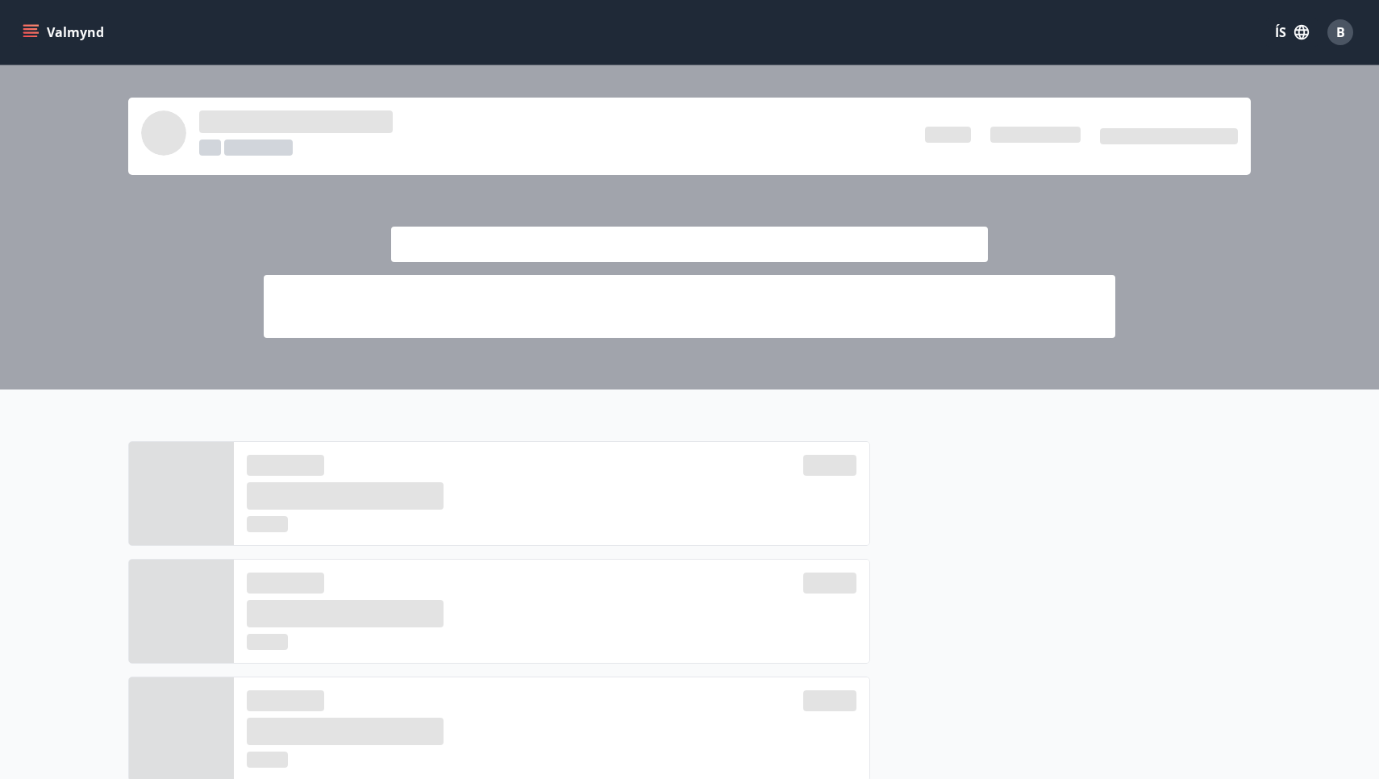
scroll to position [1098, 0]
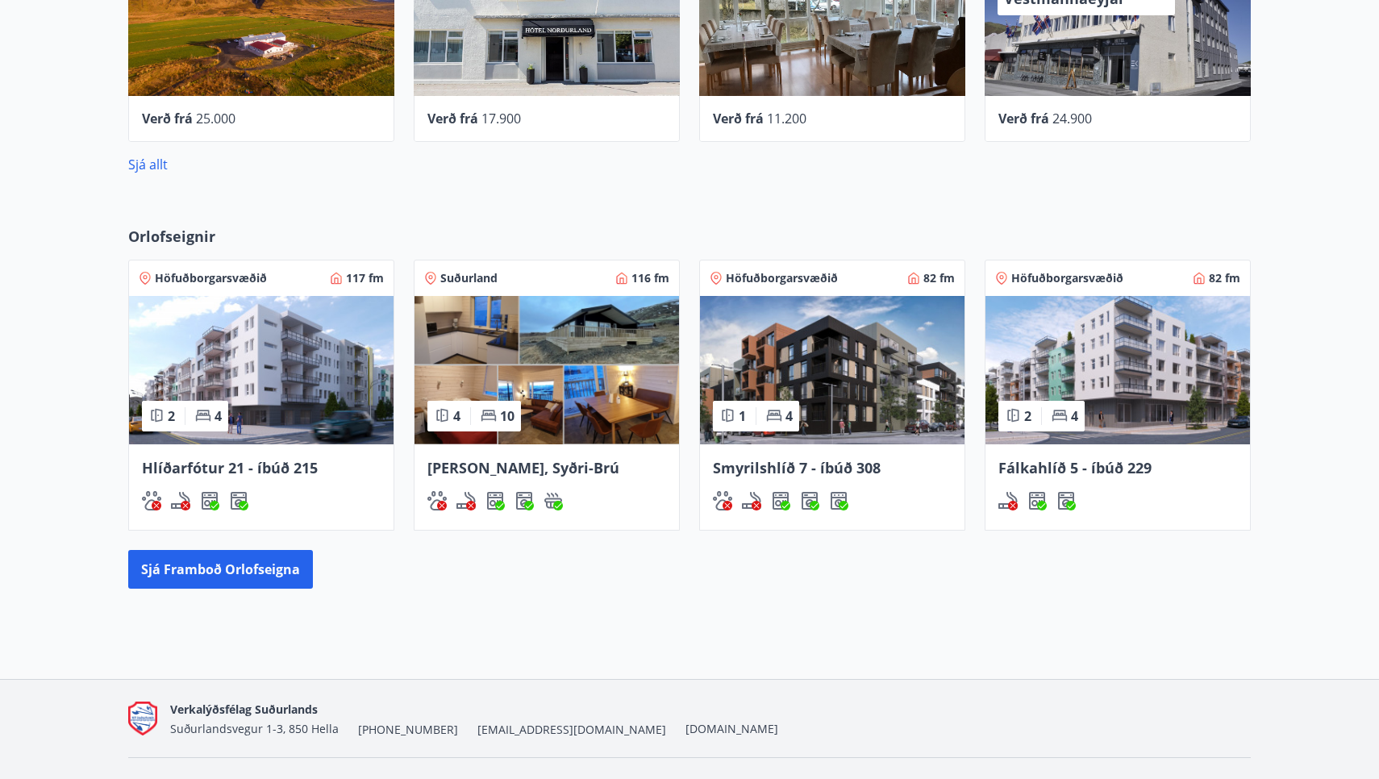
click at [1060, 463] on span "Fálkahlíð 5 - íbúð 229" at bounding box center [1074, 467] width 153 height 19
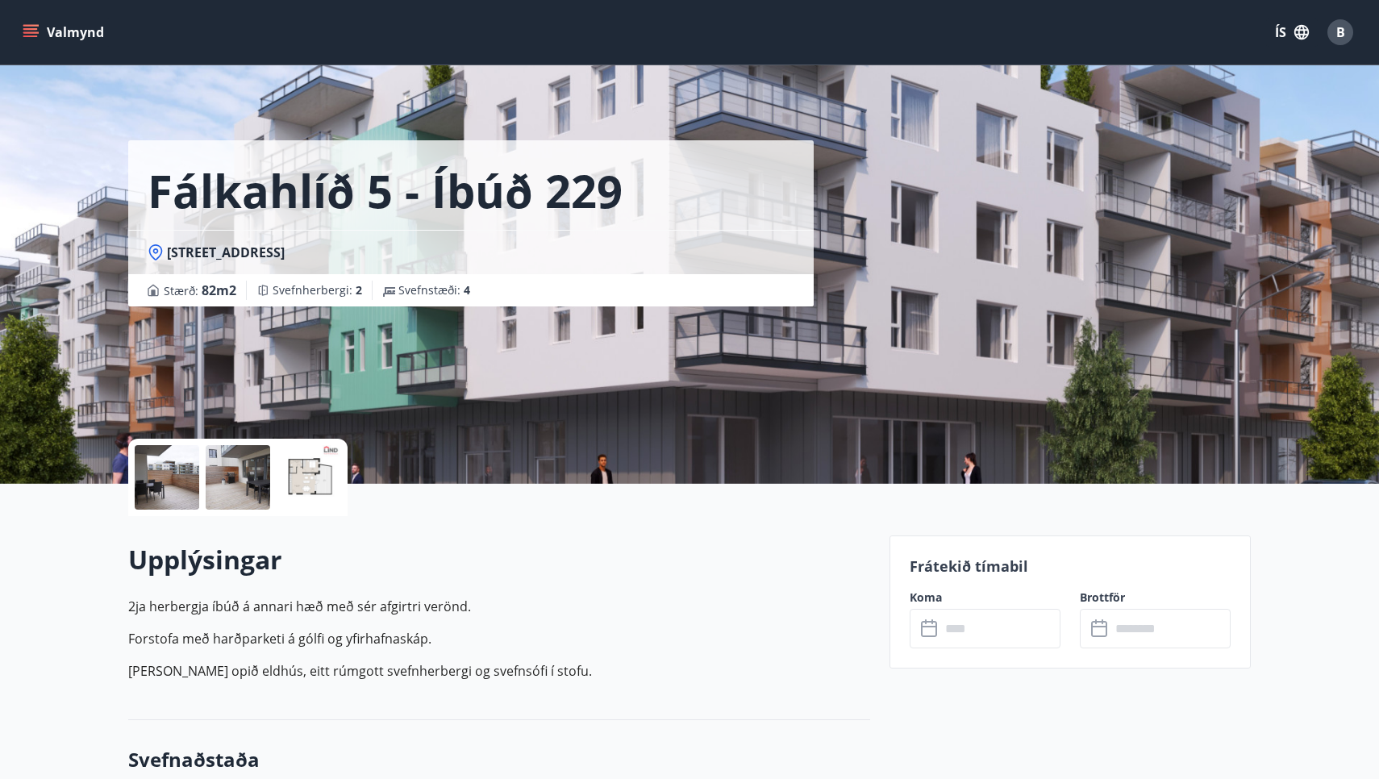
click at [1031, 626] on input "text" at bounding box center [1000, 629] width 120 height 40
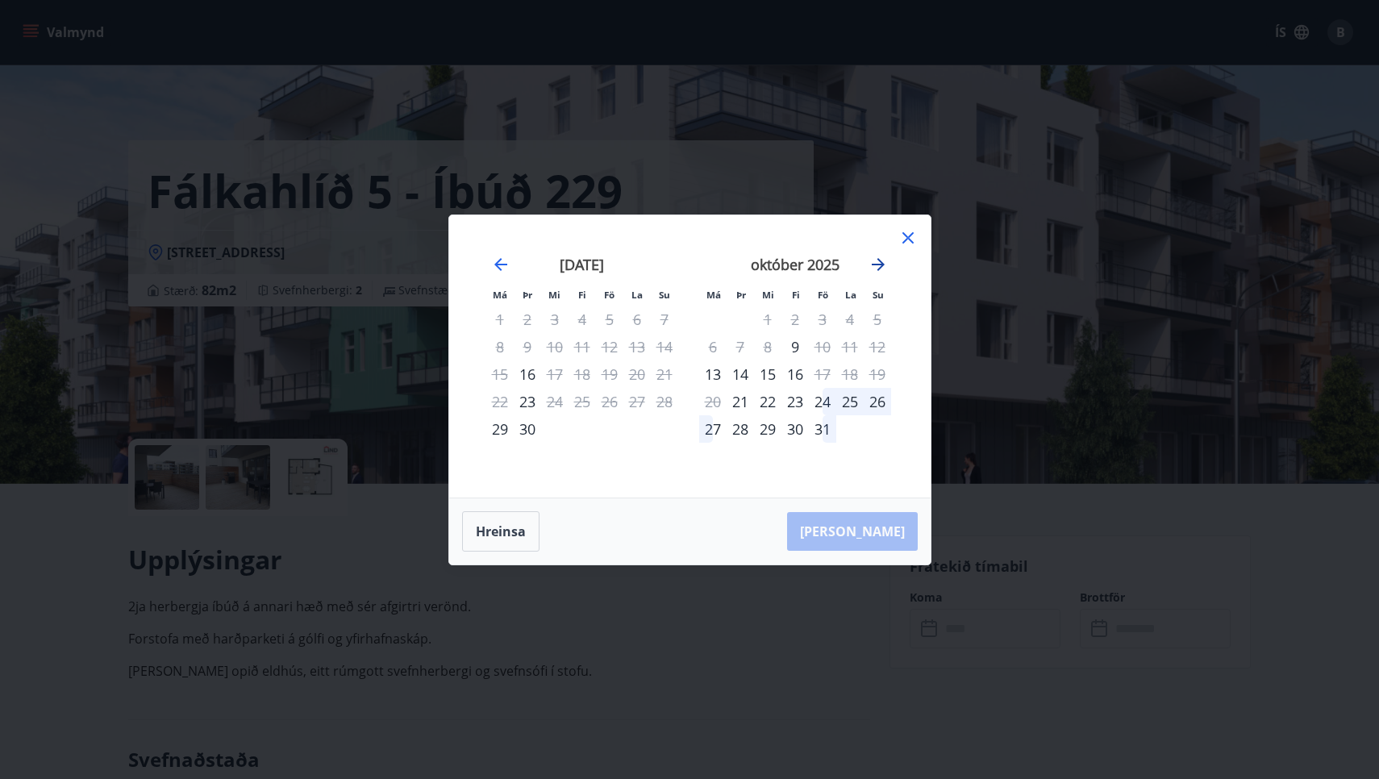
click at [880, 260] on icon "Move forward to switch to the next month." at bounding box center [878, 264] width 13 height 13
click at [880, 261] on icon "Move forward to switch to the next month." at bounding box center [878, 264] width 13 height 13
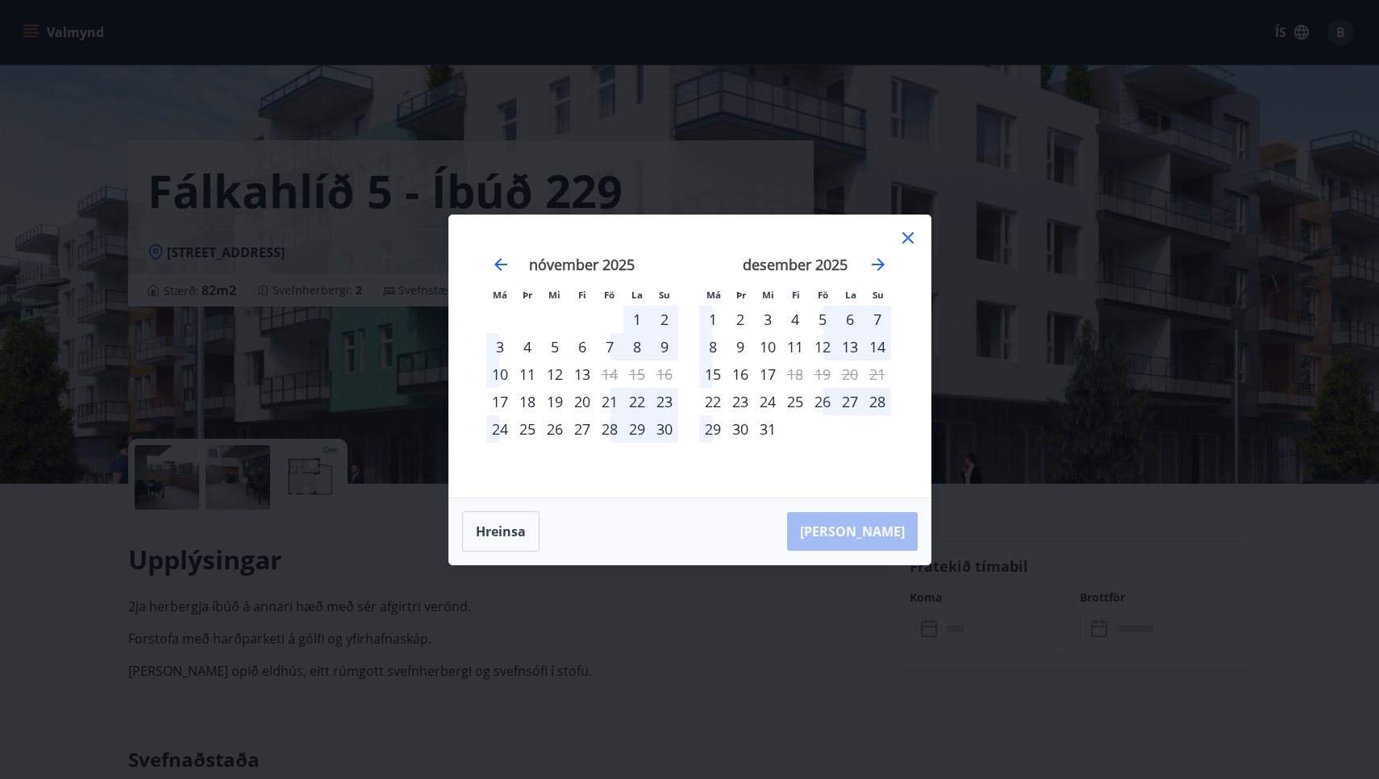
click at [737, 314] on div "2" at bounding box center [740, 319] width 27 height 27
click at [794, 315] on div "4" at bounding box center [794, 319] width 27 height 27
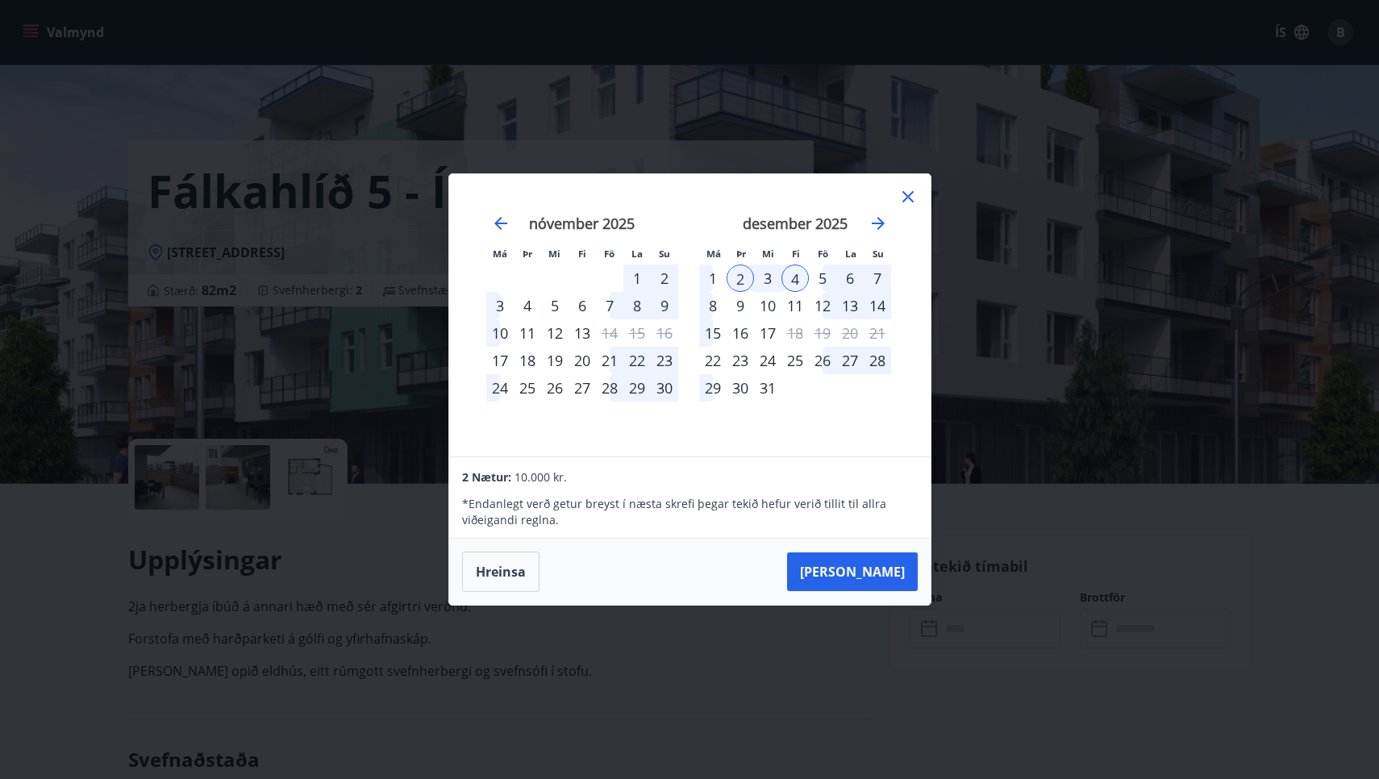
click at [773, 277] on div "3" at bounding box center [767, 278] width 27 height 27
click at [740, 278] on div "2" at bounding box center [740, 278] width 27 height 27
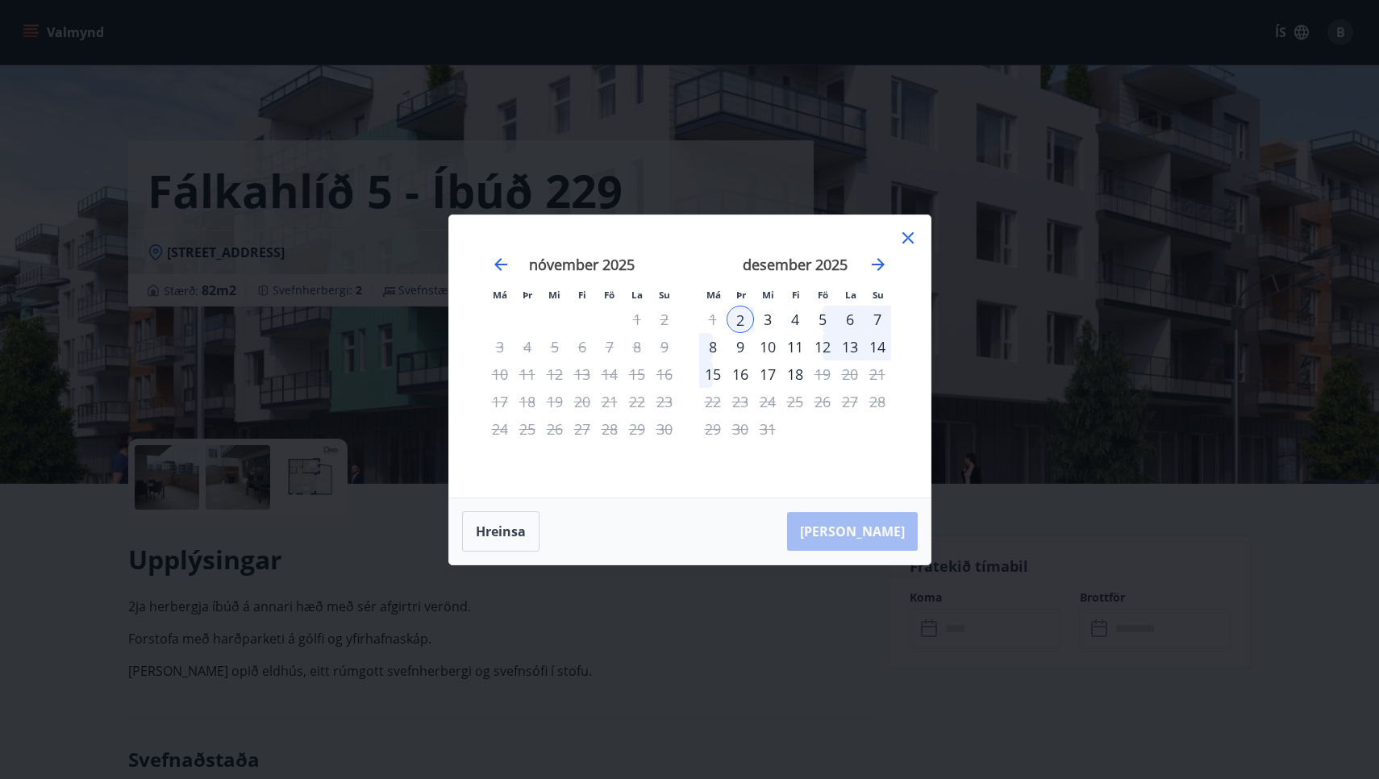
click at [764, 315] on div "3" at bounding box center [767, 319] width 27 height 27
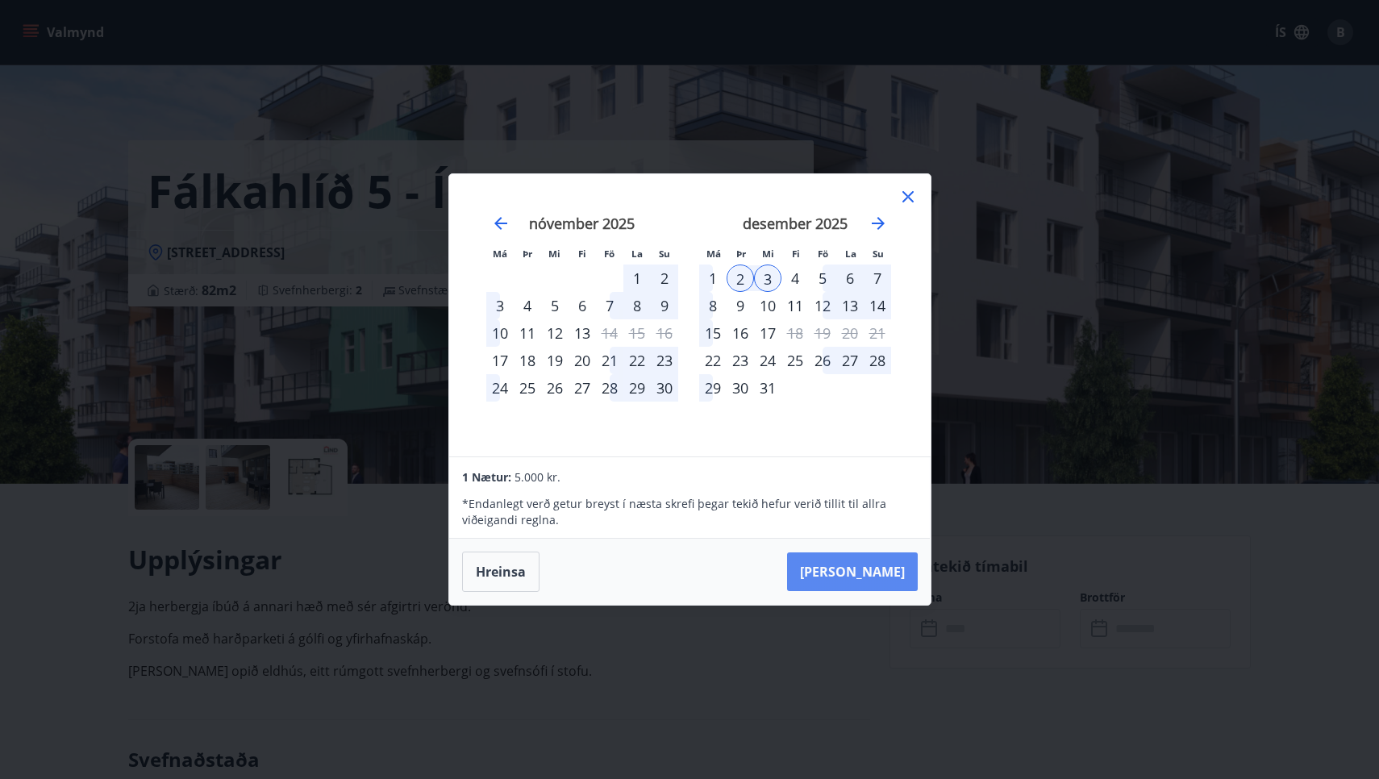
click at [874, 570] on button "Taka Frá" at bounding box center [852, 571] width 131 height 39
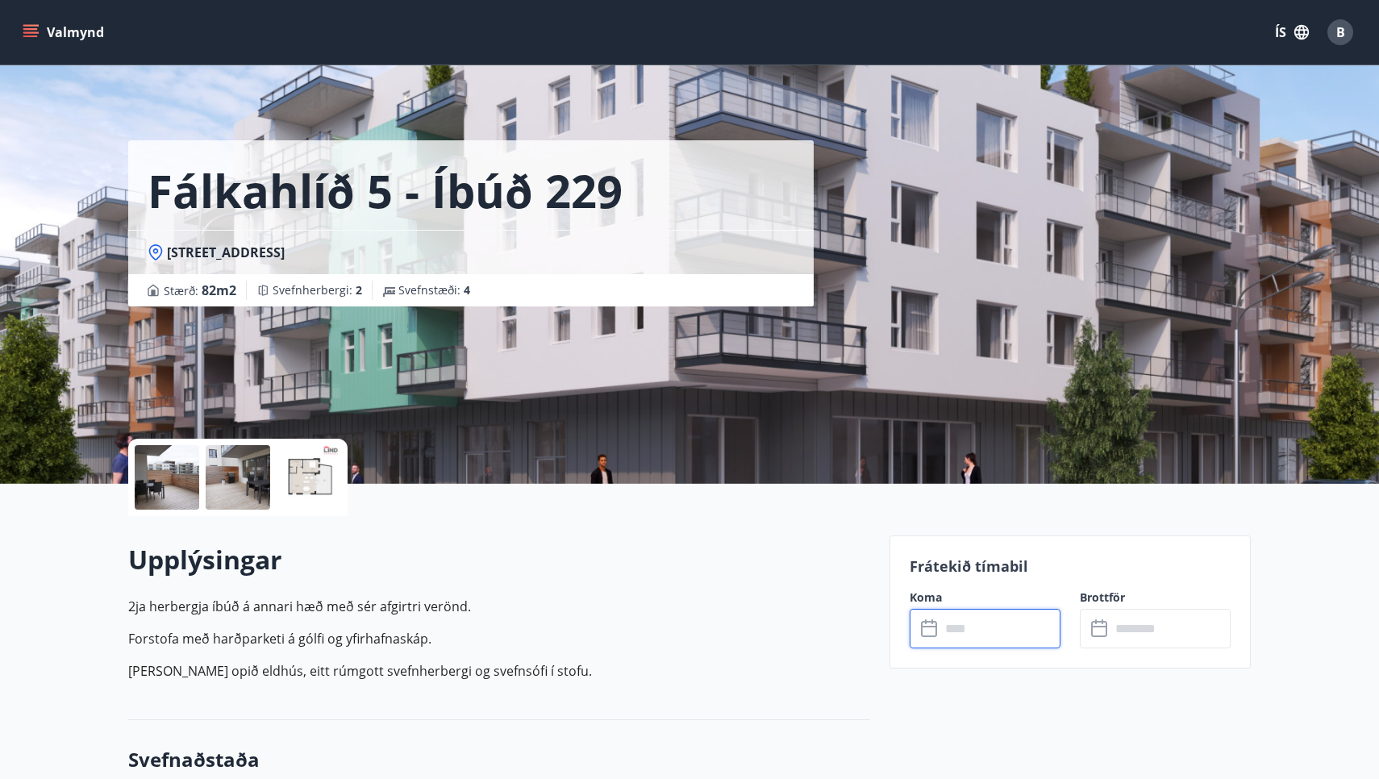
type input "******"
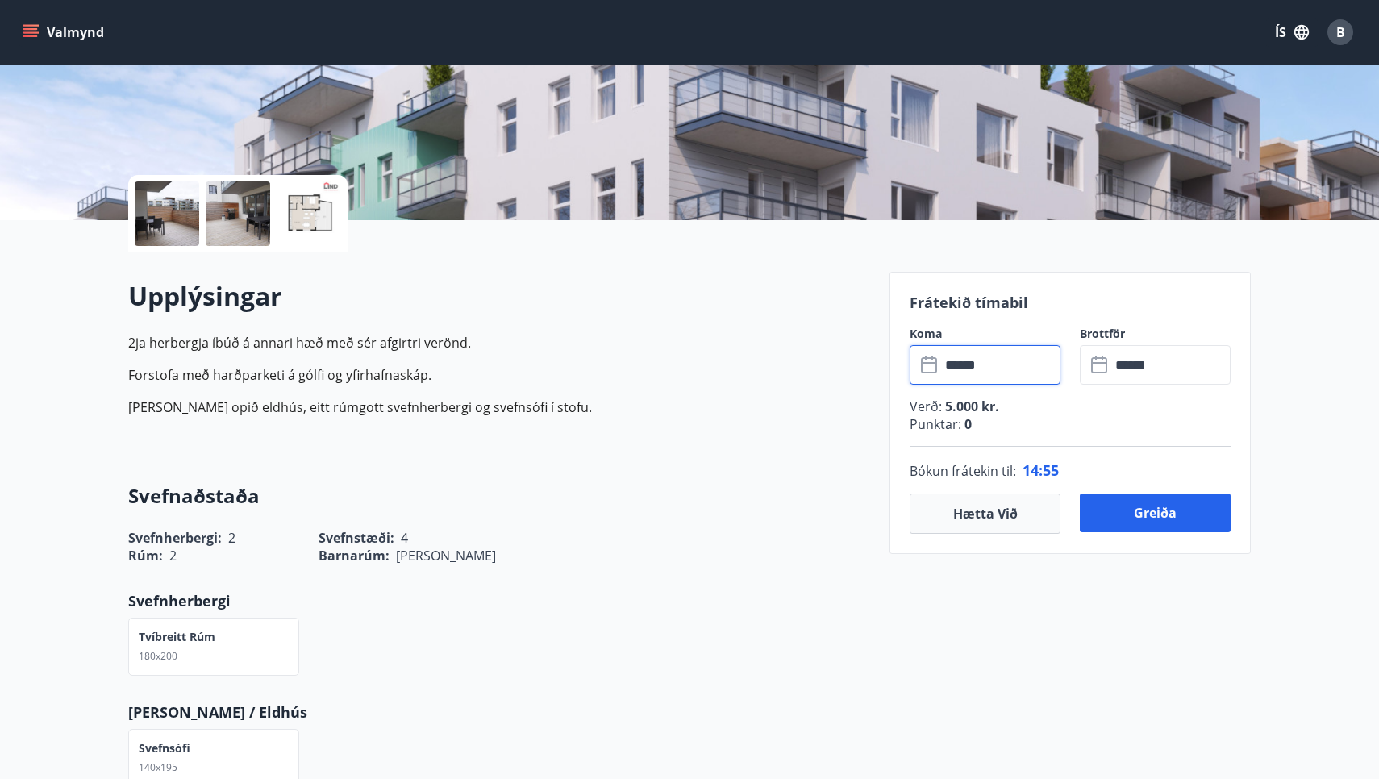
scroll to position [269, 0]
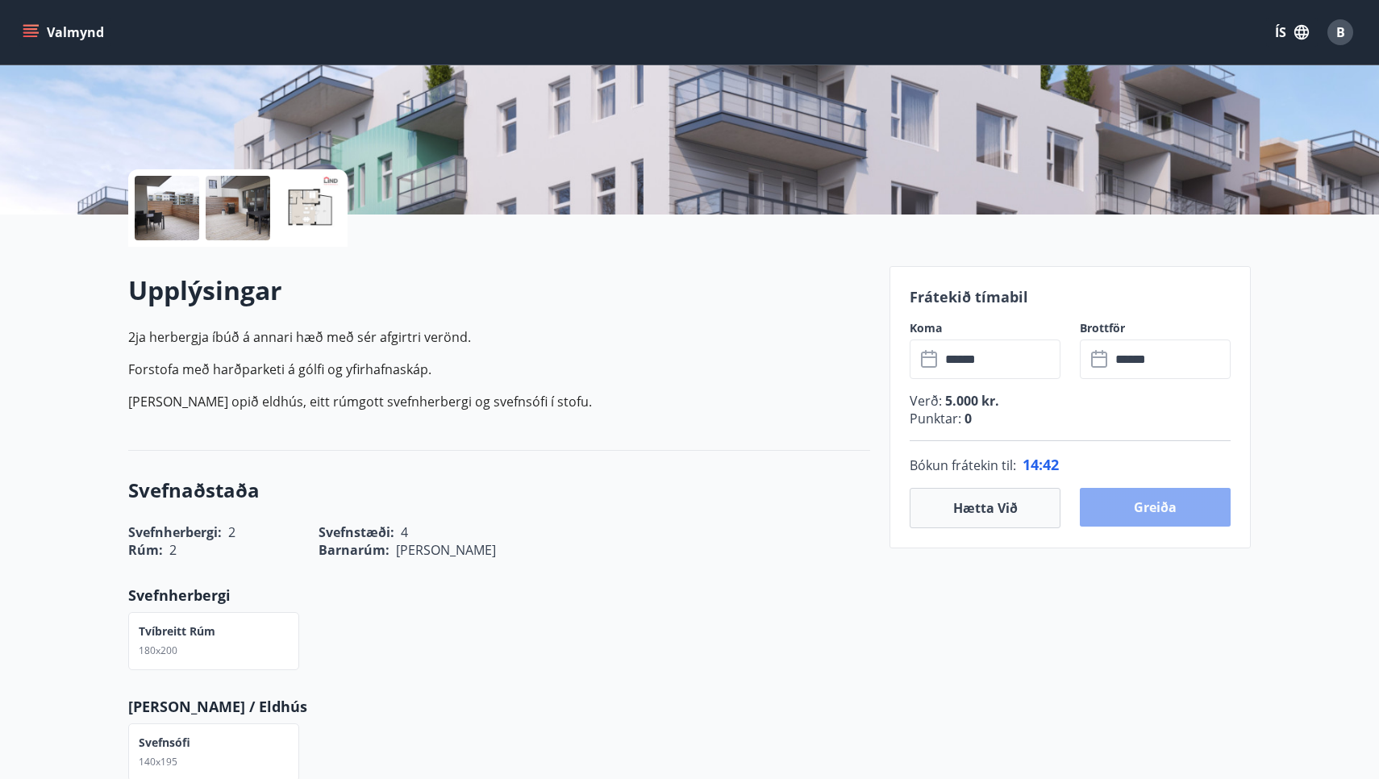
click at [1166, 508] on button "Greiða" at bounding box center [1155, 507] width 151 height 39
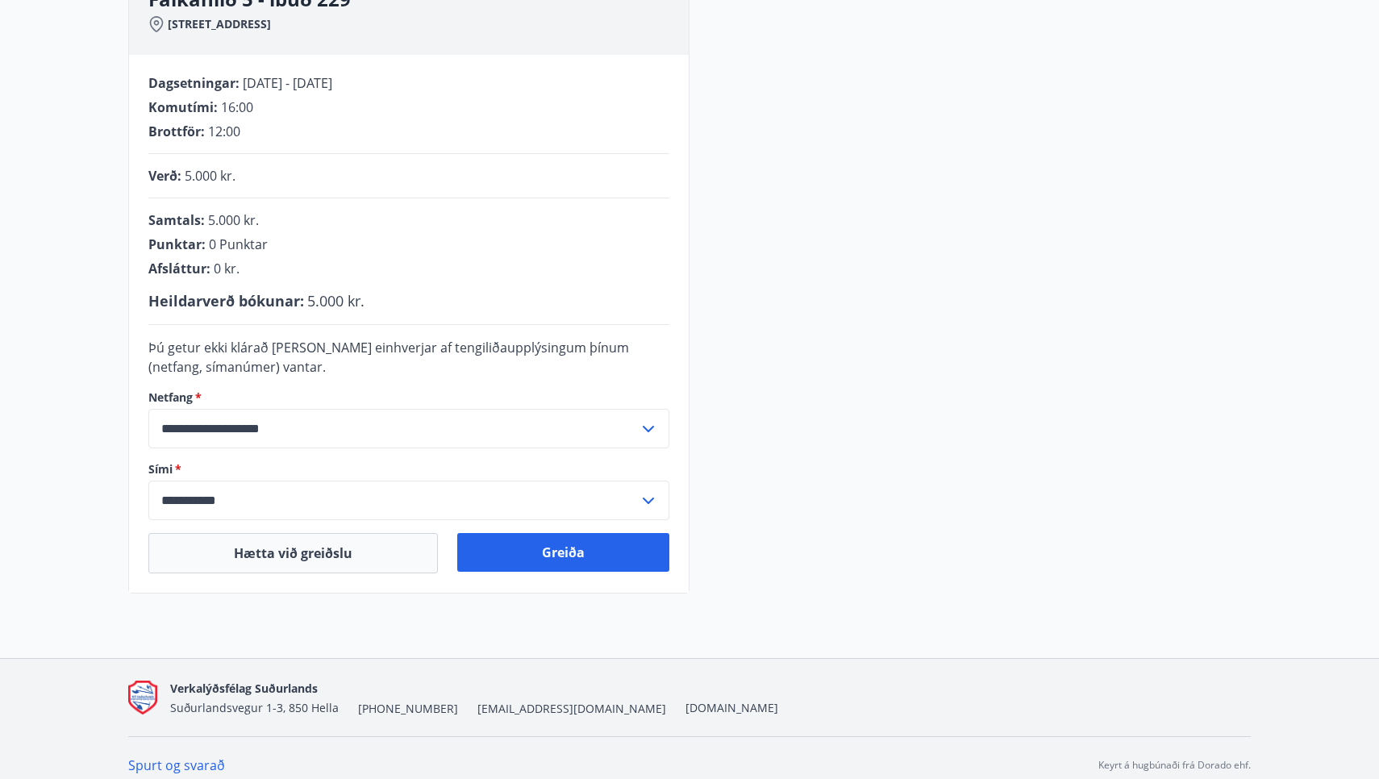
scroll to position [274, 0]
click at [562, 552] on button "Greiða" at bounding box center [563, 551] width 212 height 39
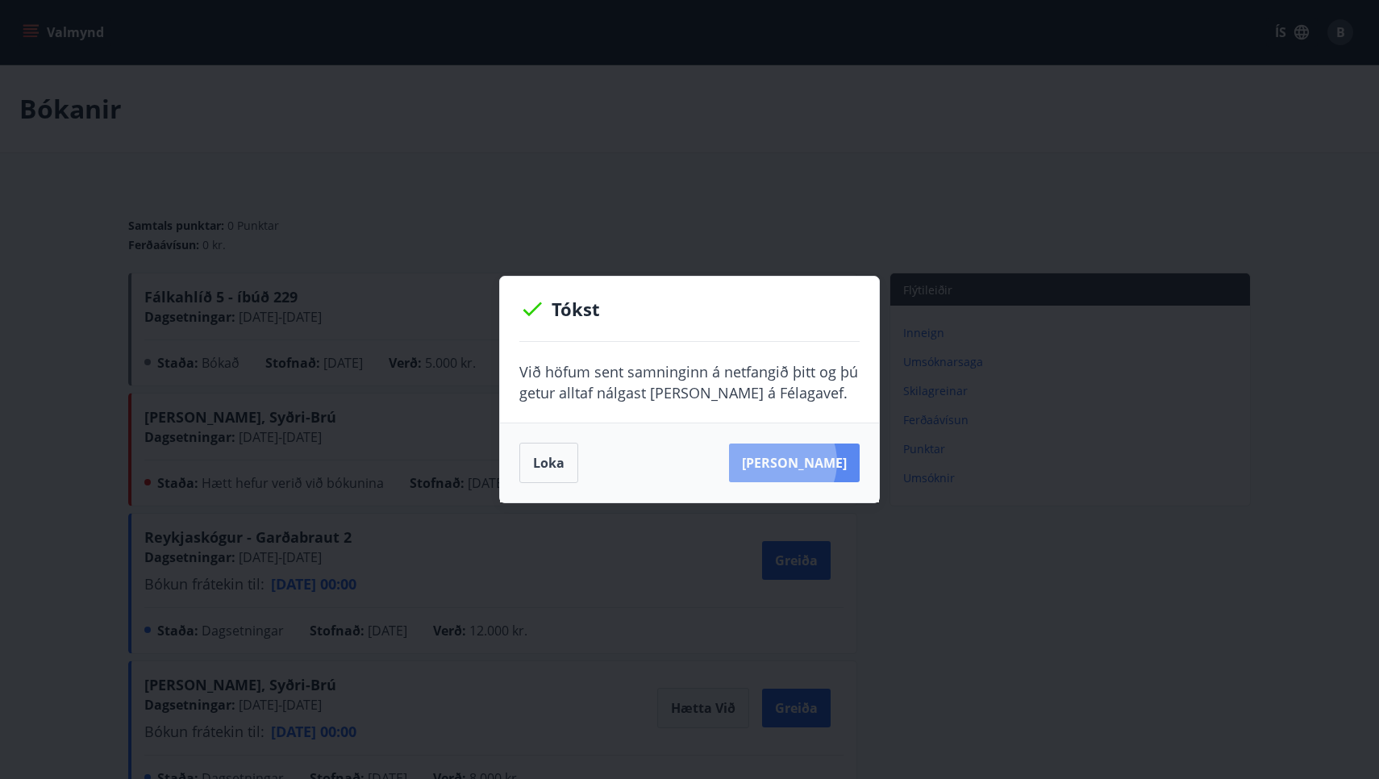
click at [798, 462] on button "[PERSON_NAME]" at bounding box center [794, 463] width 131 height 39
click at [806, 458] on button "Sjá samning" at bounding box center [794, 463] width 131 height 39
click at [548, 464] on button "Loka" at bounding box center [548, 463] width 59 height 40
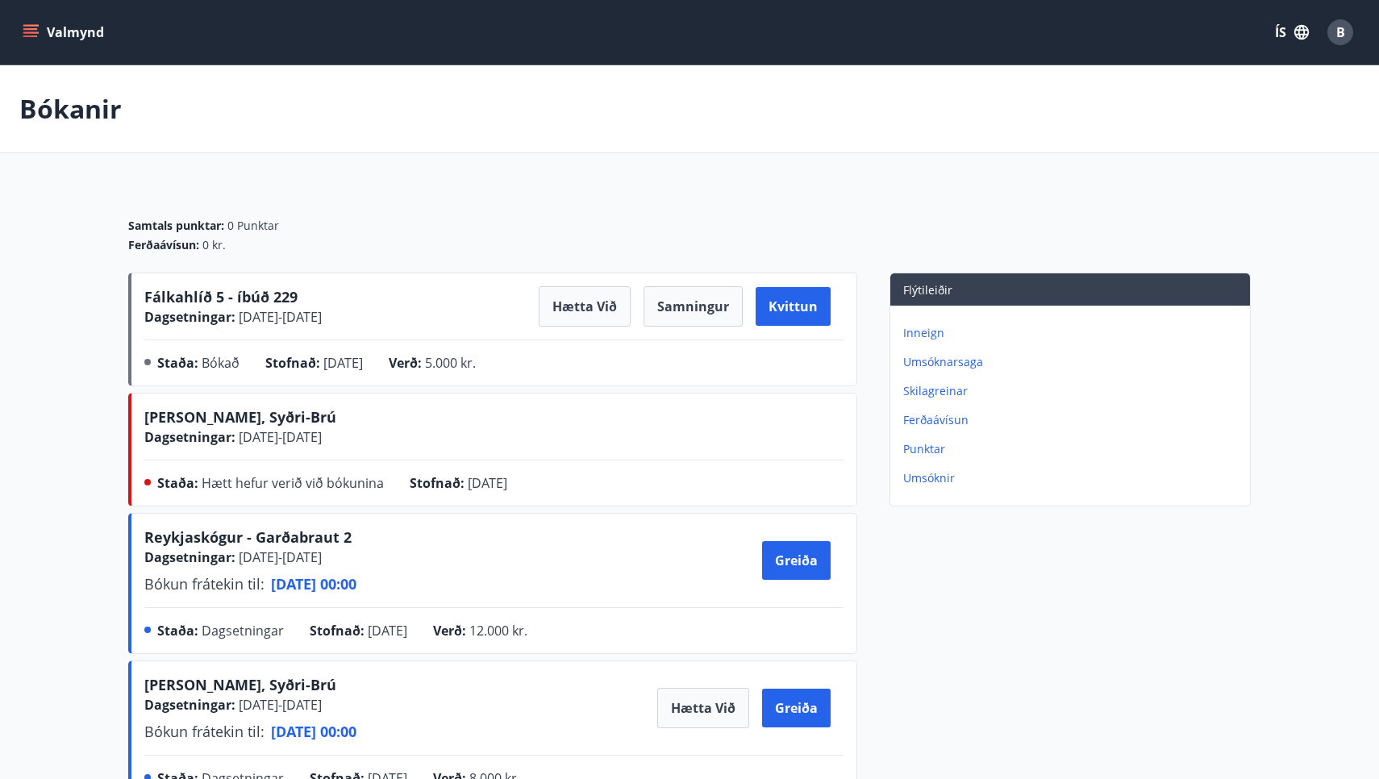
click at [28, 31] on icon "menu" at bounding box center [31, 32] width 16 height 16
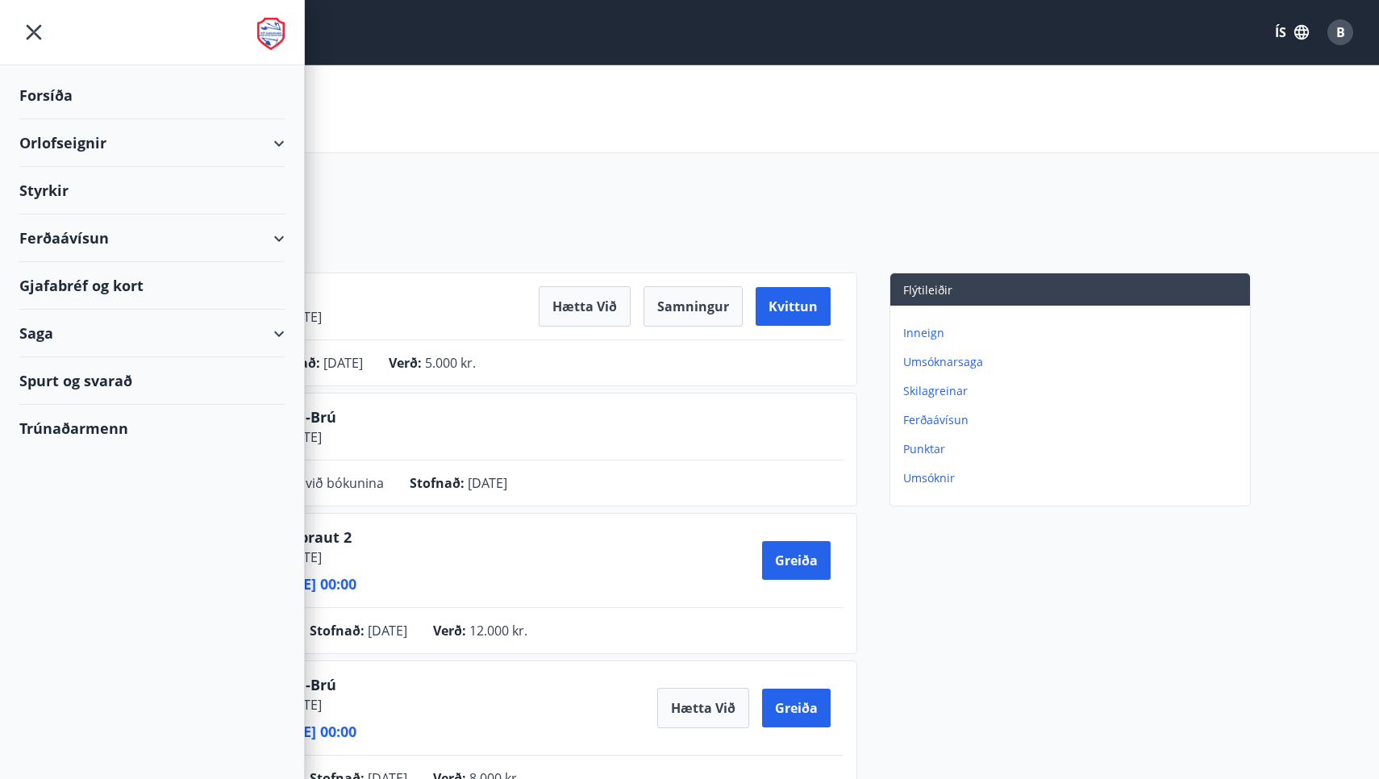
click at [111, 186] on div "Styrkir" at bounding box center [151, 191] width 265 height 48
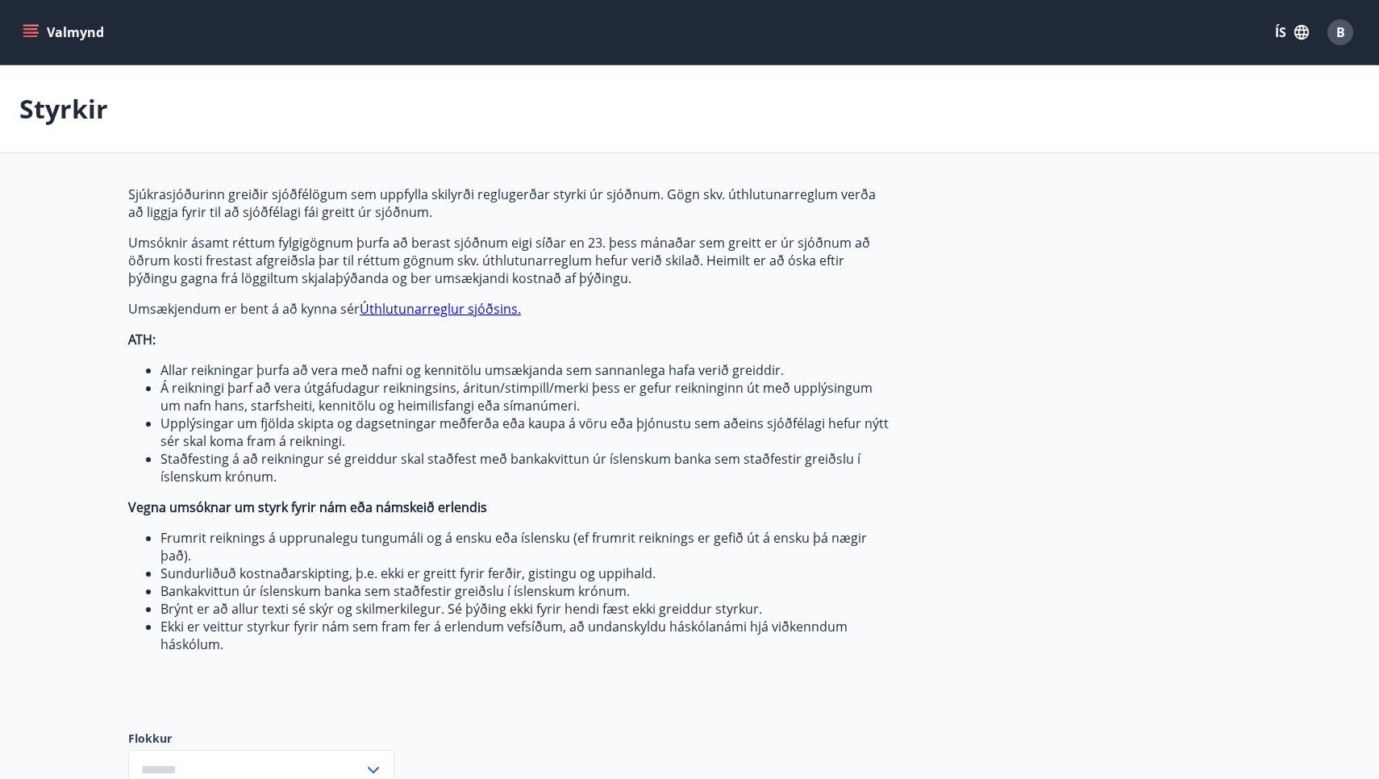
type input "***"
click at [35, 31] on icon "menu" at bounding box center [31, 32] width 16 height 16
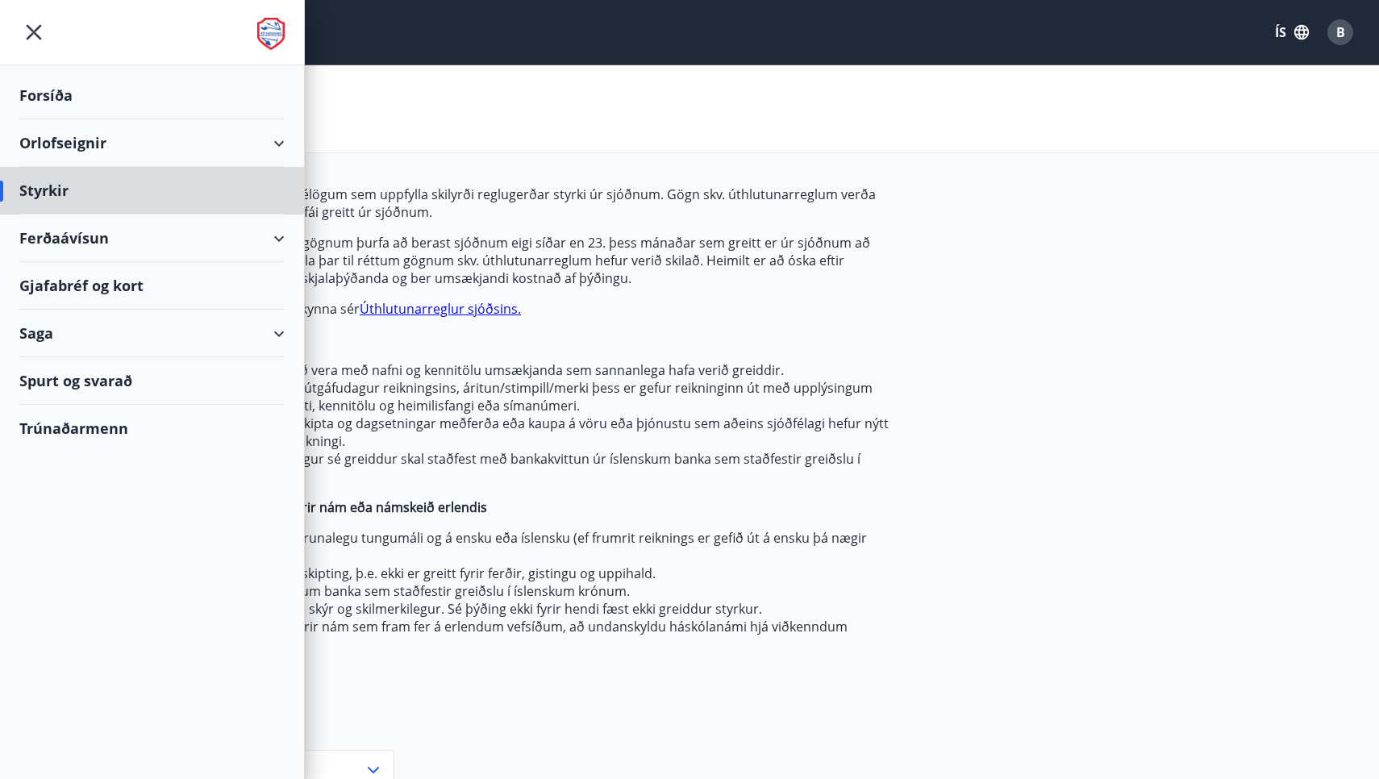
click at [109, 85] on div "Forsíða" at bounding box center [151, 96] width 265 height 48
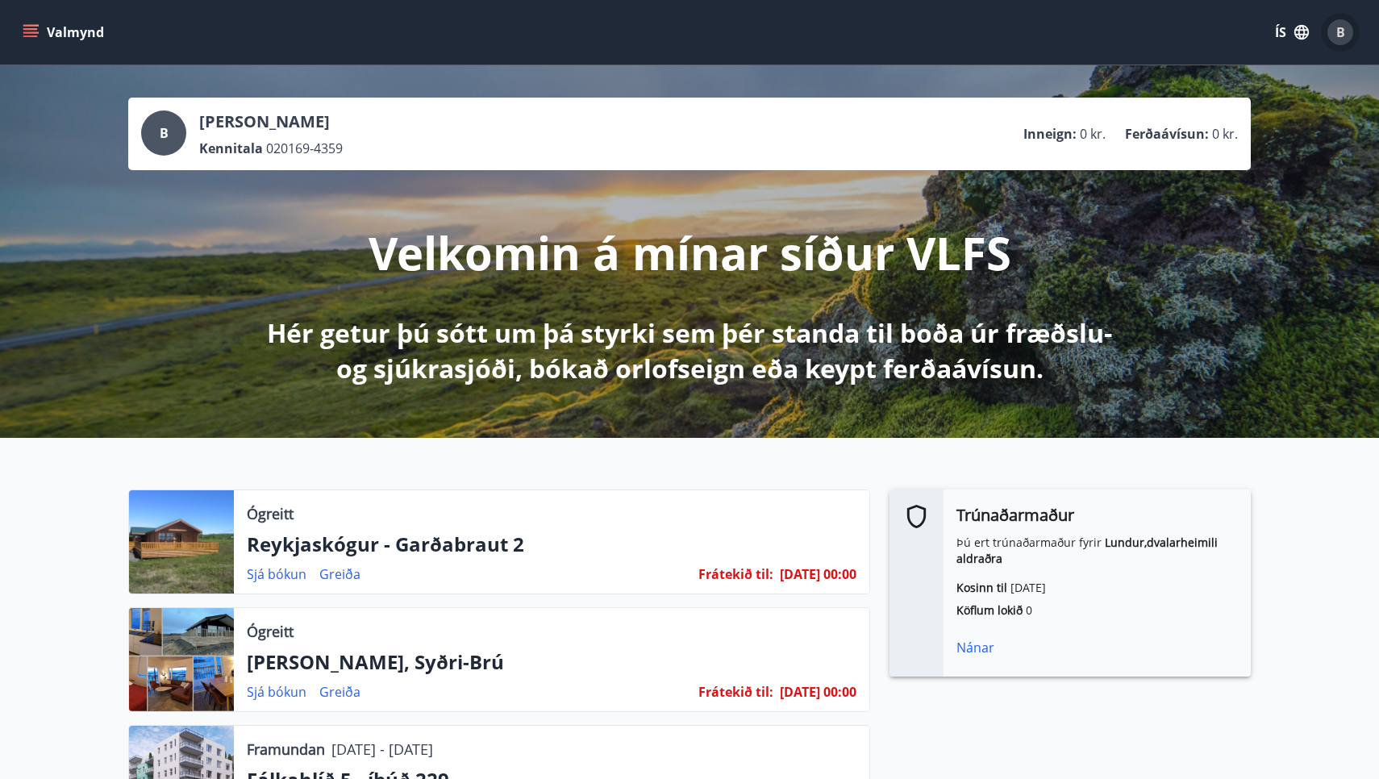
click at [1336, 28] on span "B" at bounding box center [1340, 32] width 9 height 18
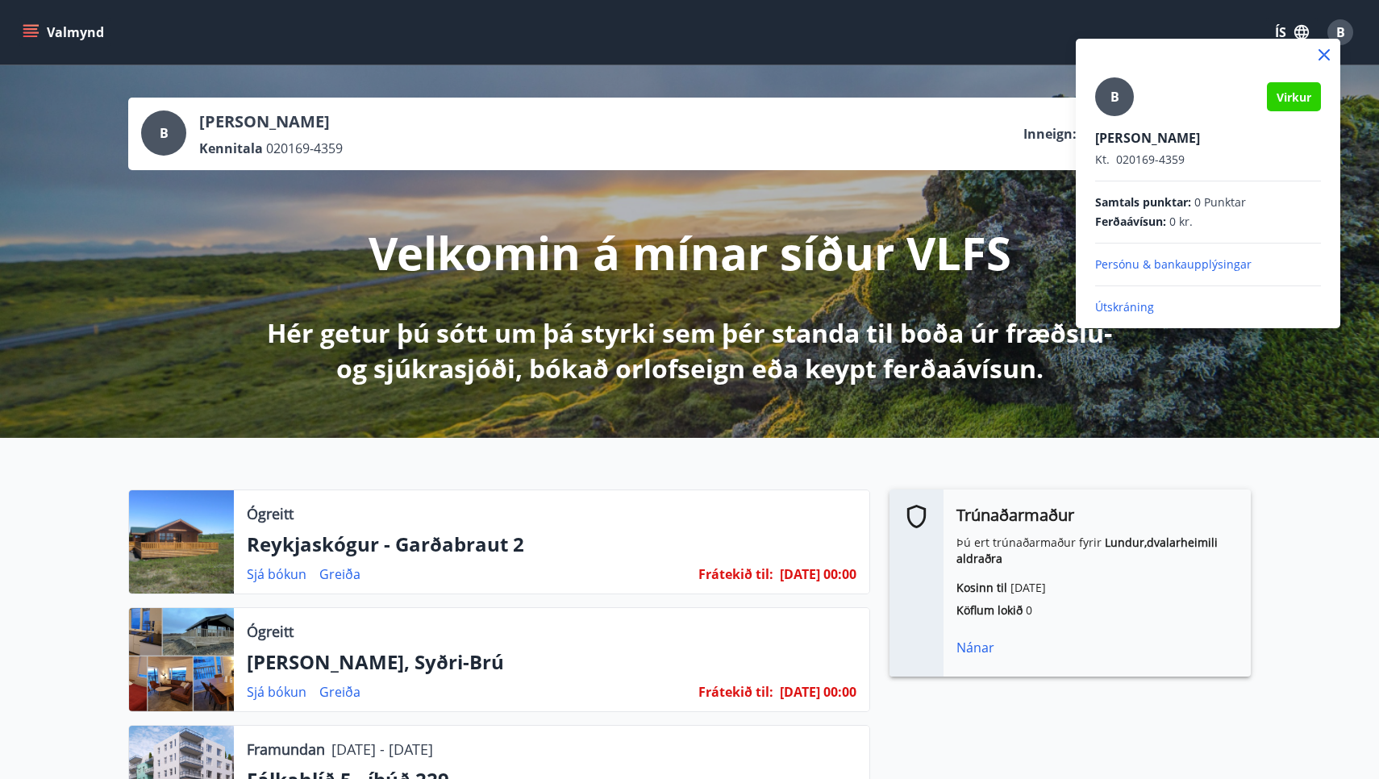
click at [1128, 306] on p "Útskráning" at bounding box center [1208, 307] width 226 height 16
